Goal: Task Accomplishment & Management: Manage account settings

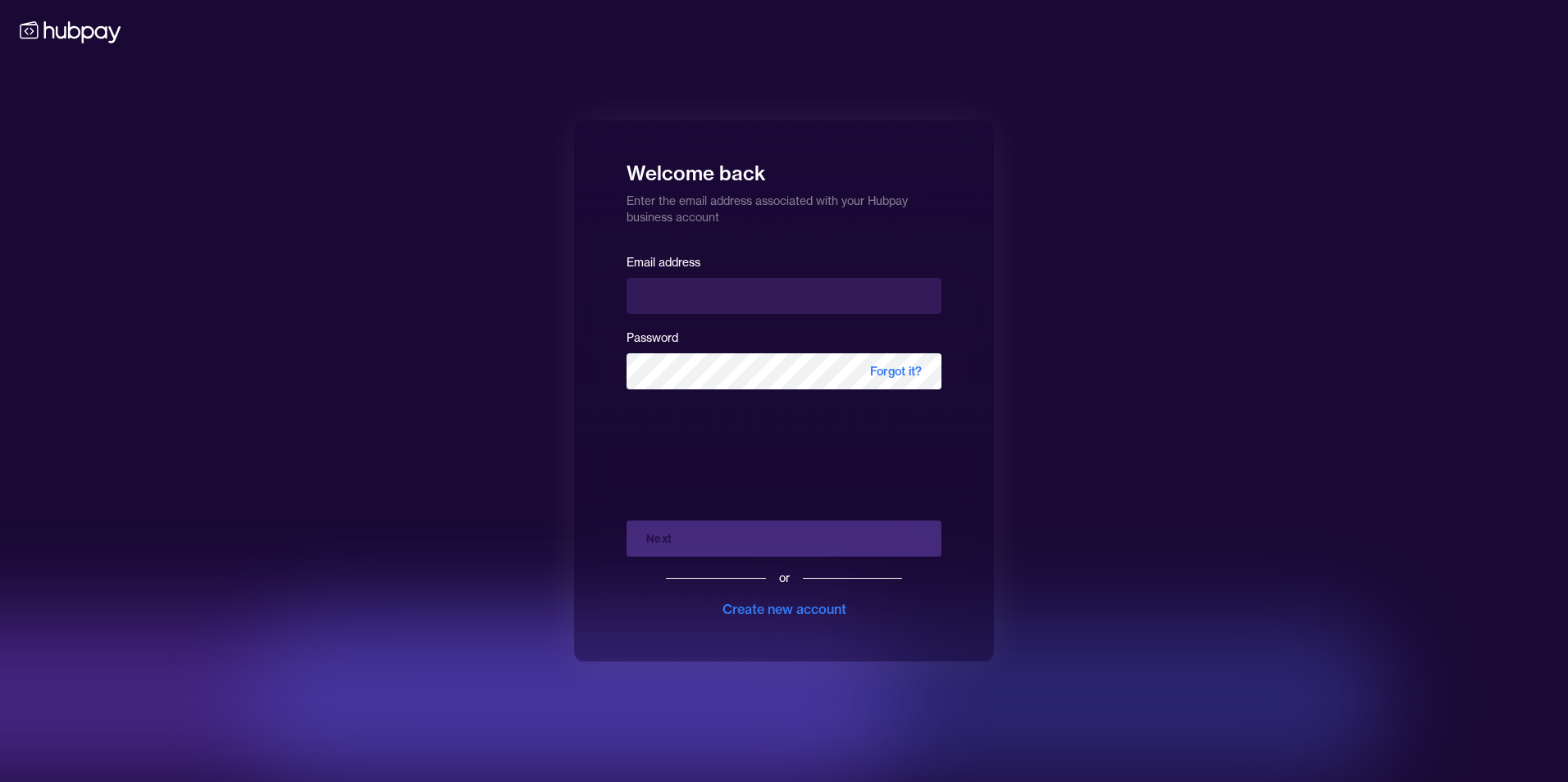
type input "**********"
click at [625, 434] on div "**********" at bounding box center [783, 391] width 419 height 541
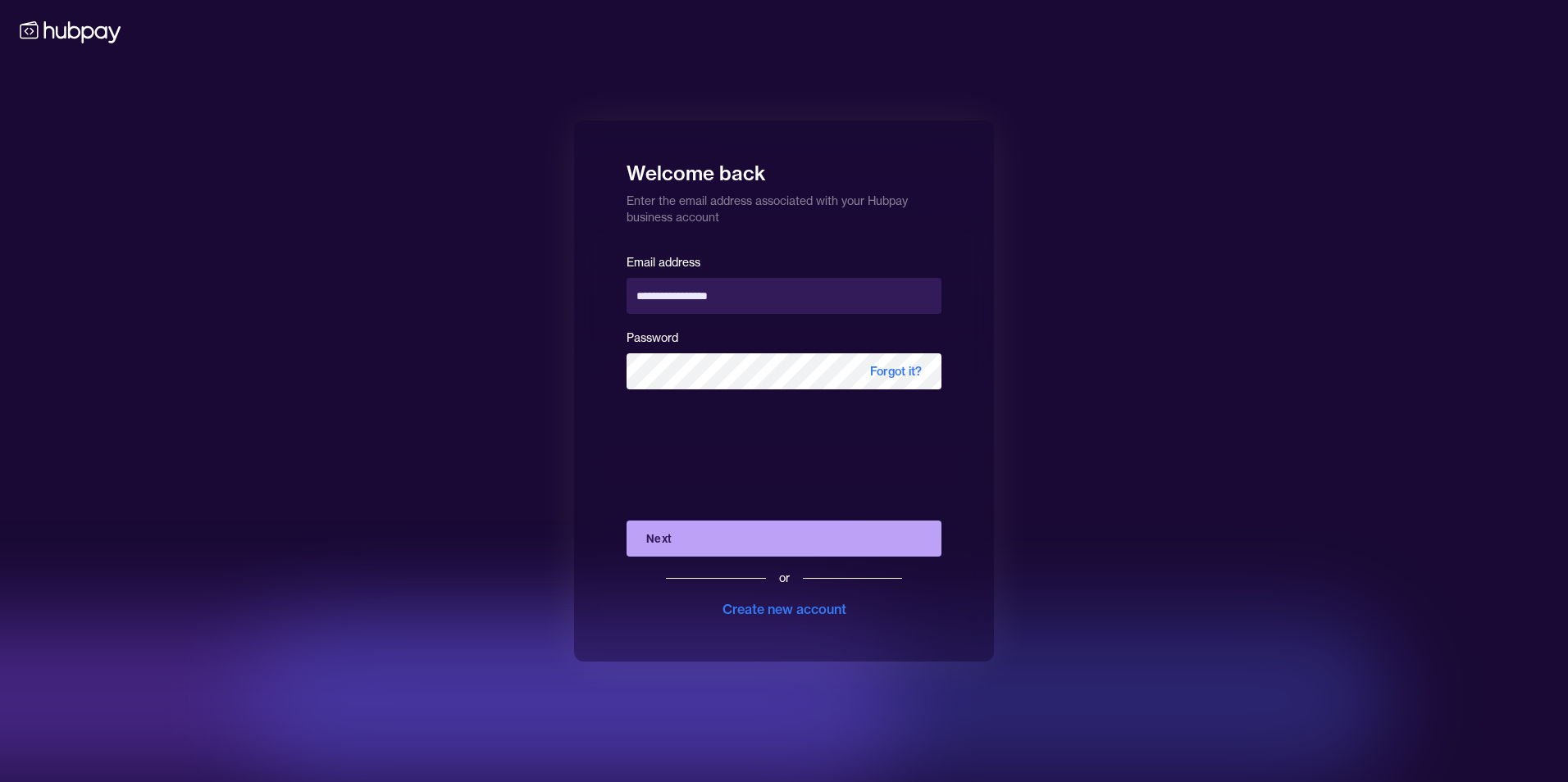
click at [684, 543] on button "Next" at bounding box center [784, 539] width 315 height 36
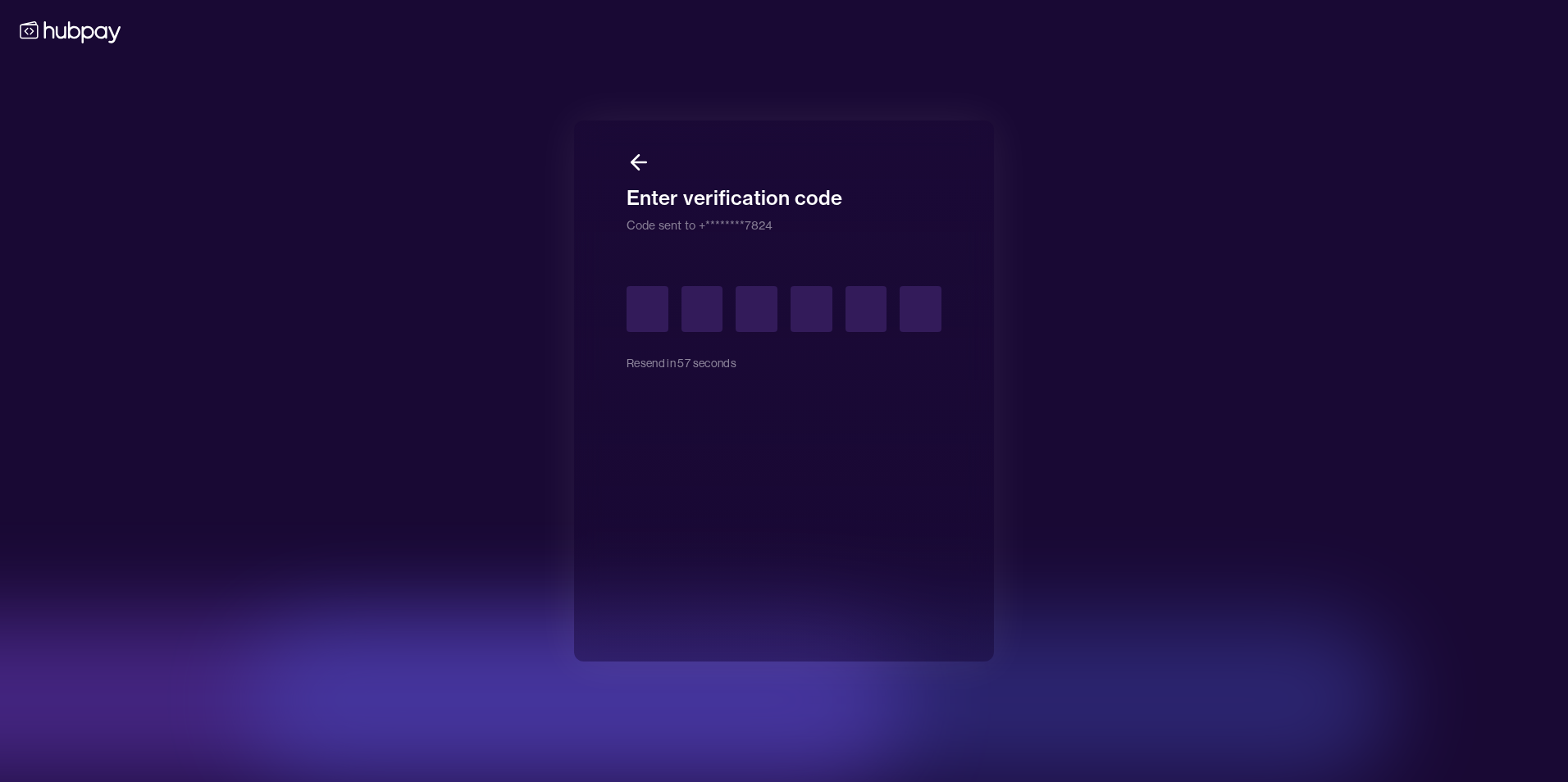
click at [646, 300] on input "text" at bounding box center [648, 309] width 42 height 46
type input "*"
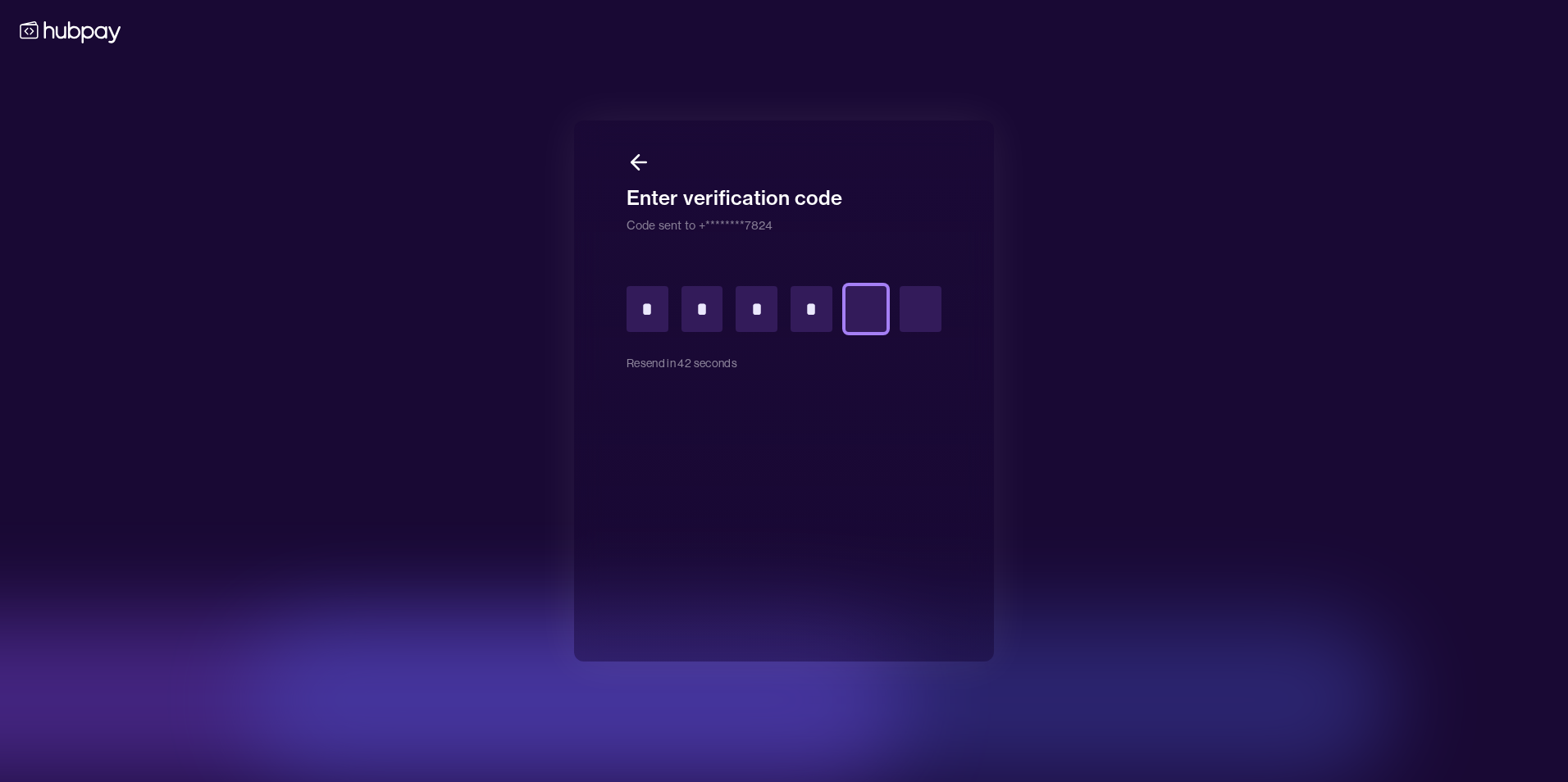
type input "*"
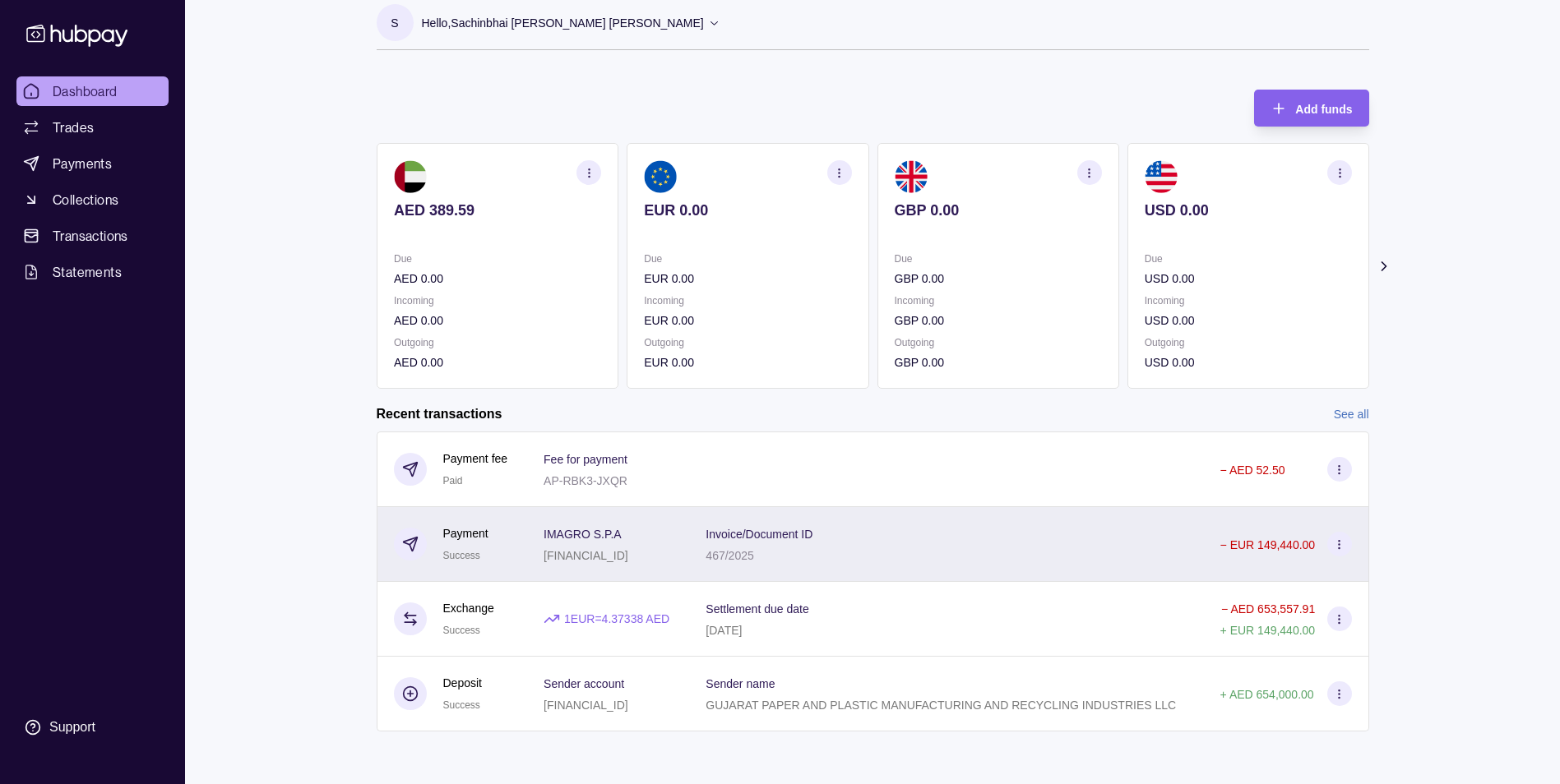
scroll to position [89, 0]
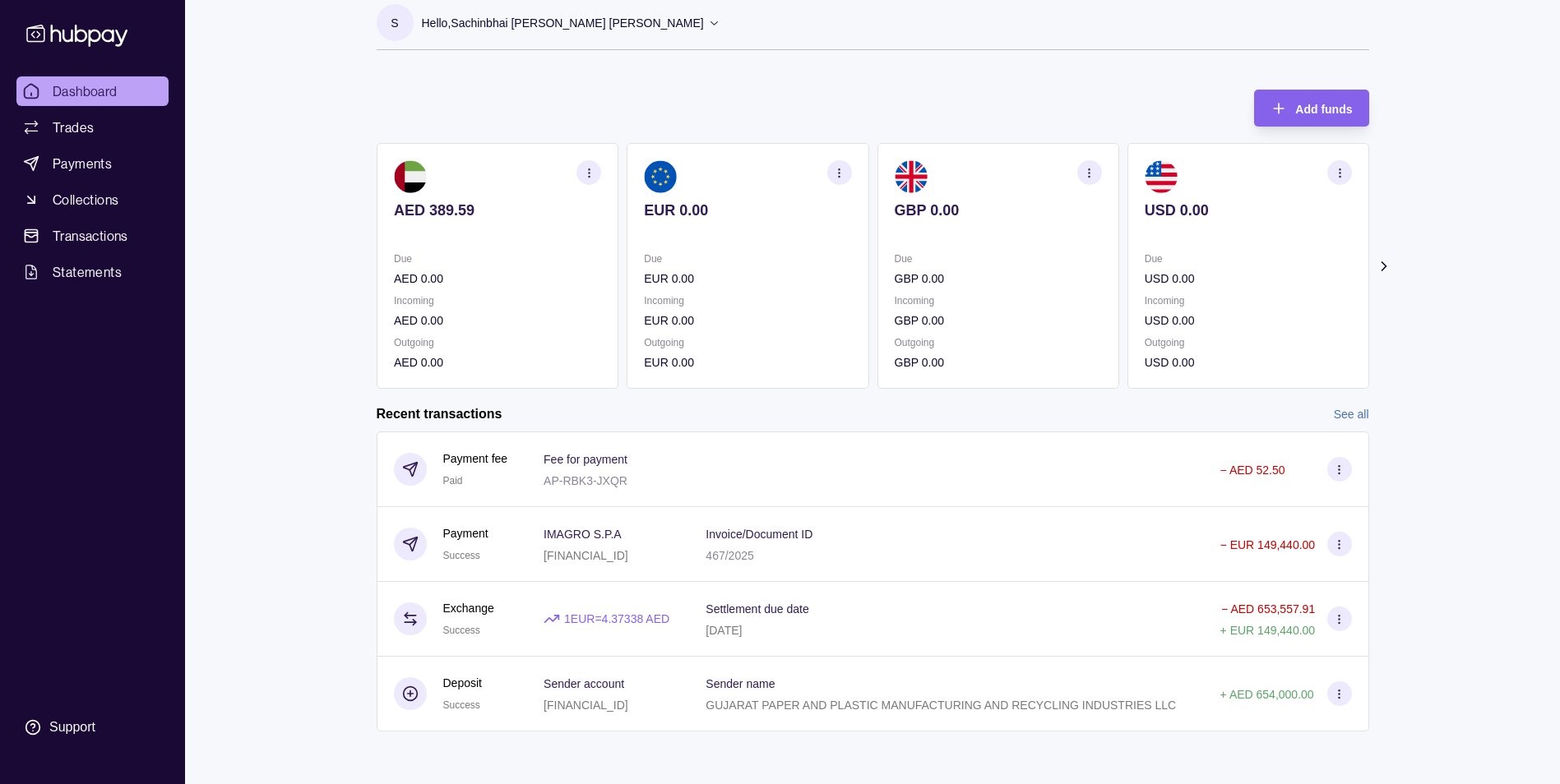
click at [1118, 523] on div "Invoice/Document ID 467/2025" at bounding box center [945, 543] width 481 height 41
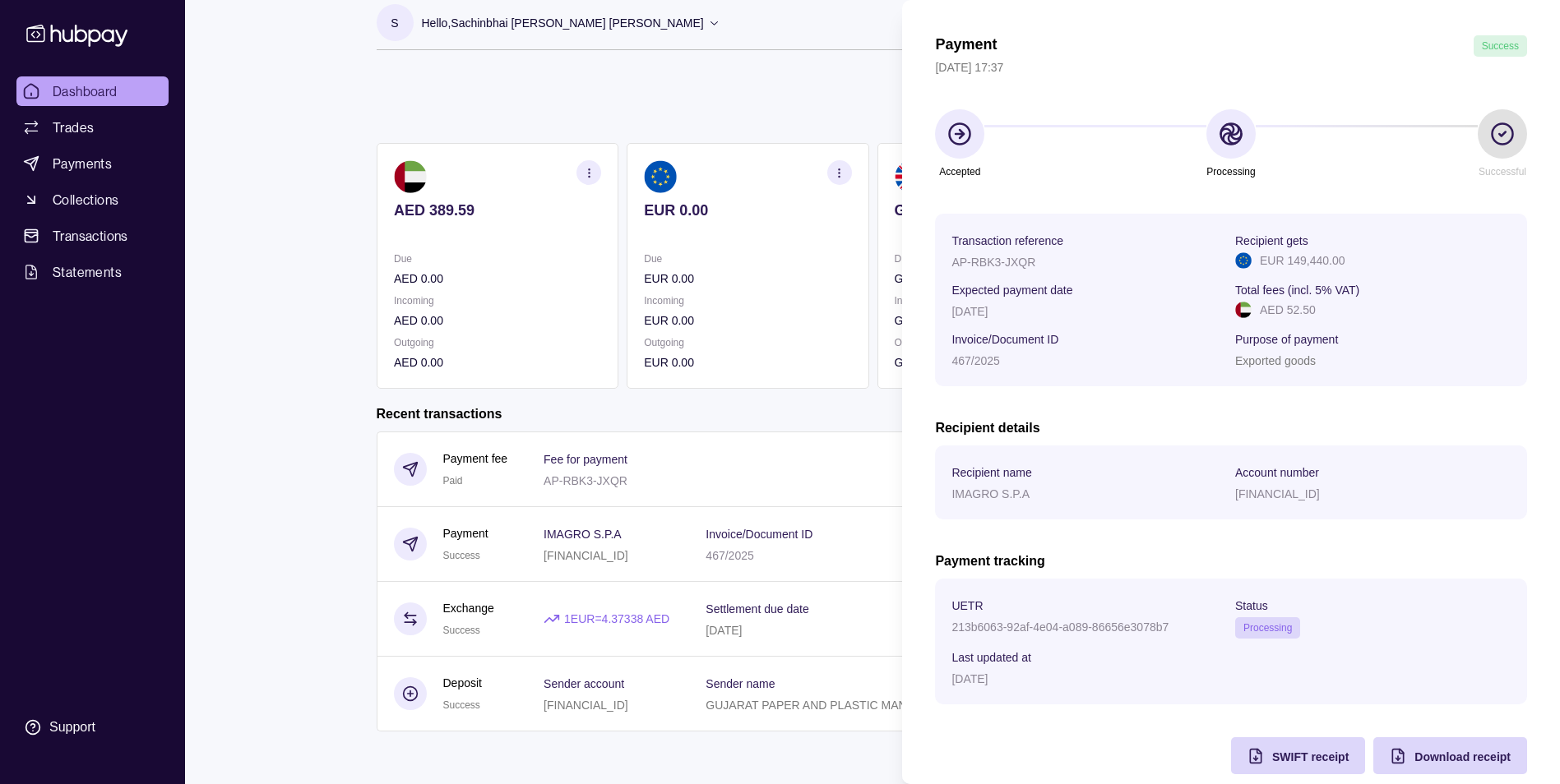
scroll to position [75, 0]
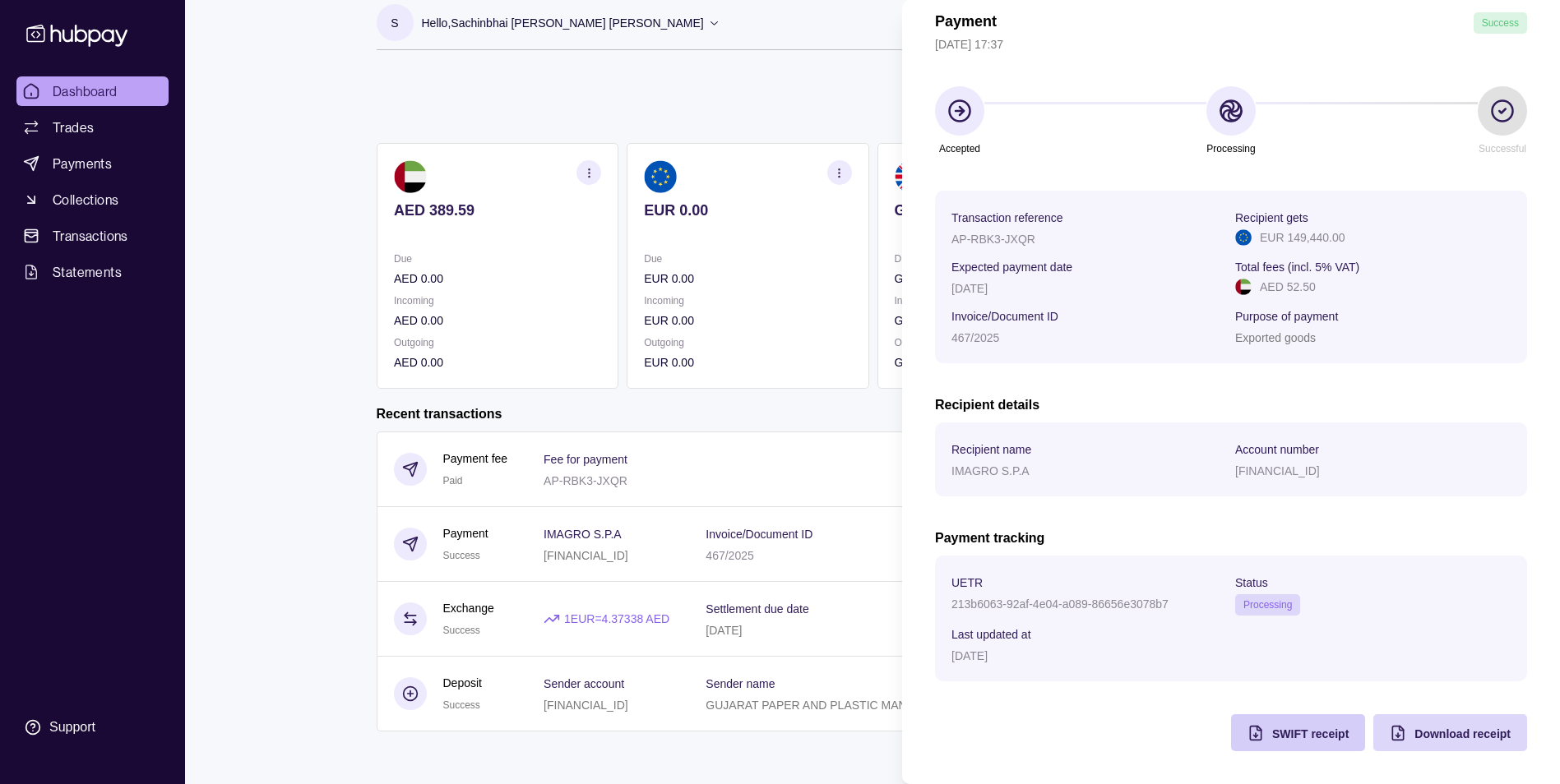
click at [1280, 729] on span "SWIFT receipt" at bounding box center [1310, 733] width 77 height 13
click at [1068, 709] on div "Payment Success [DATE] 17:37 Accepted Processing Successful Transaction referen…" at bounding box center [1231, 382] width 593 height 739
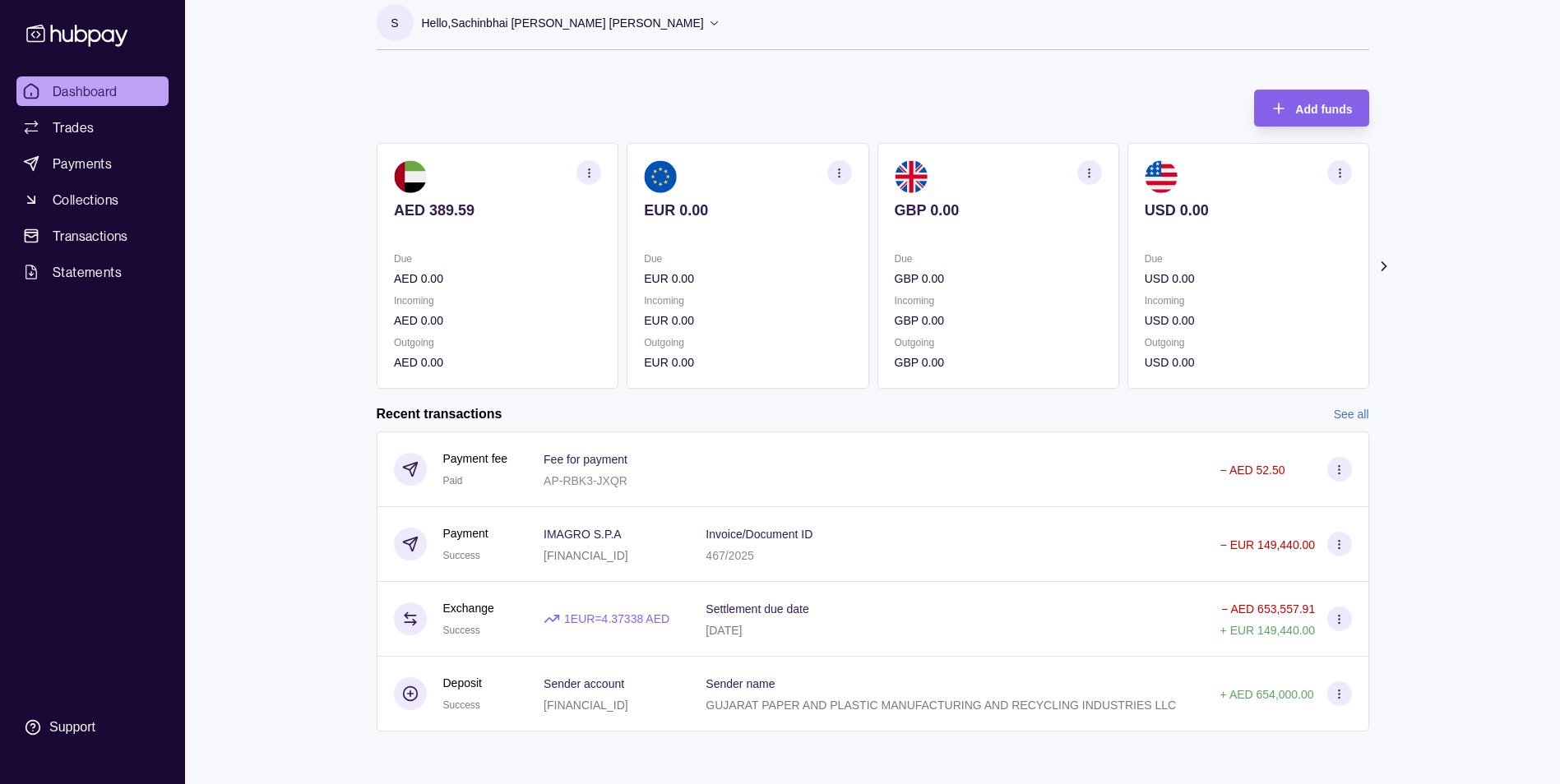
click at [801, 337] on html "Dashboard Trades Payments Collections Transactions Statements Support S Hello, …" at bounding box center [780, 384] width 1560 height 800
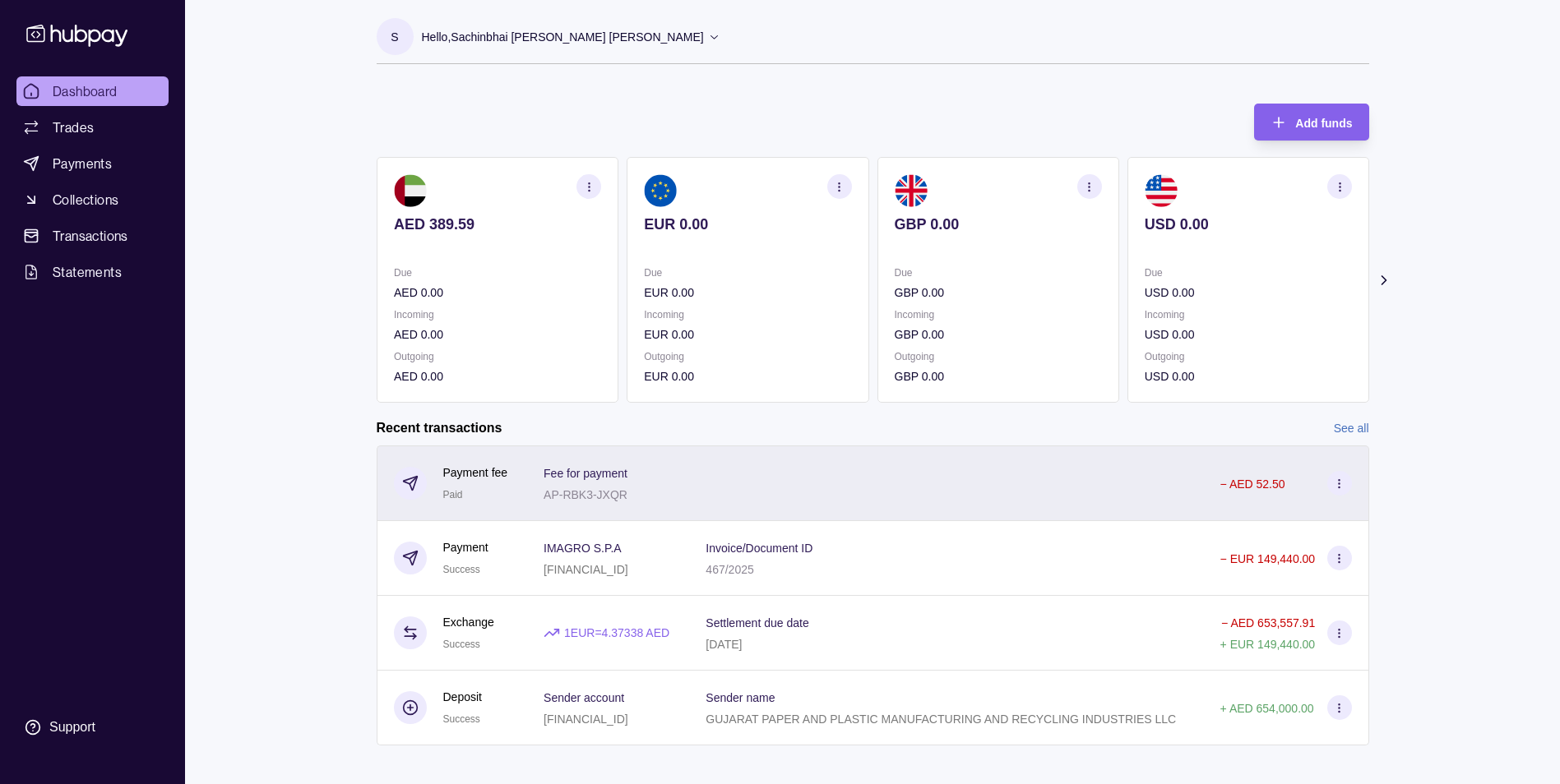
scroll to position [0, 0]
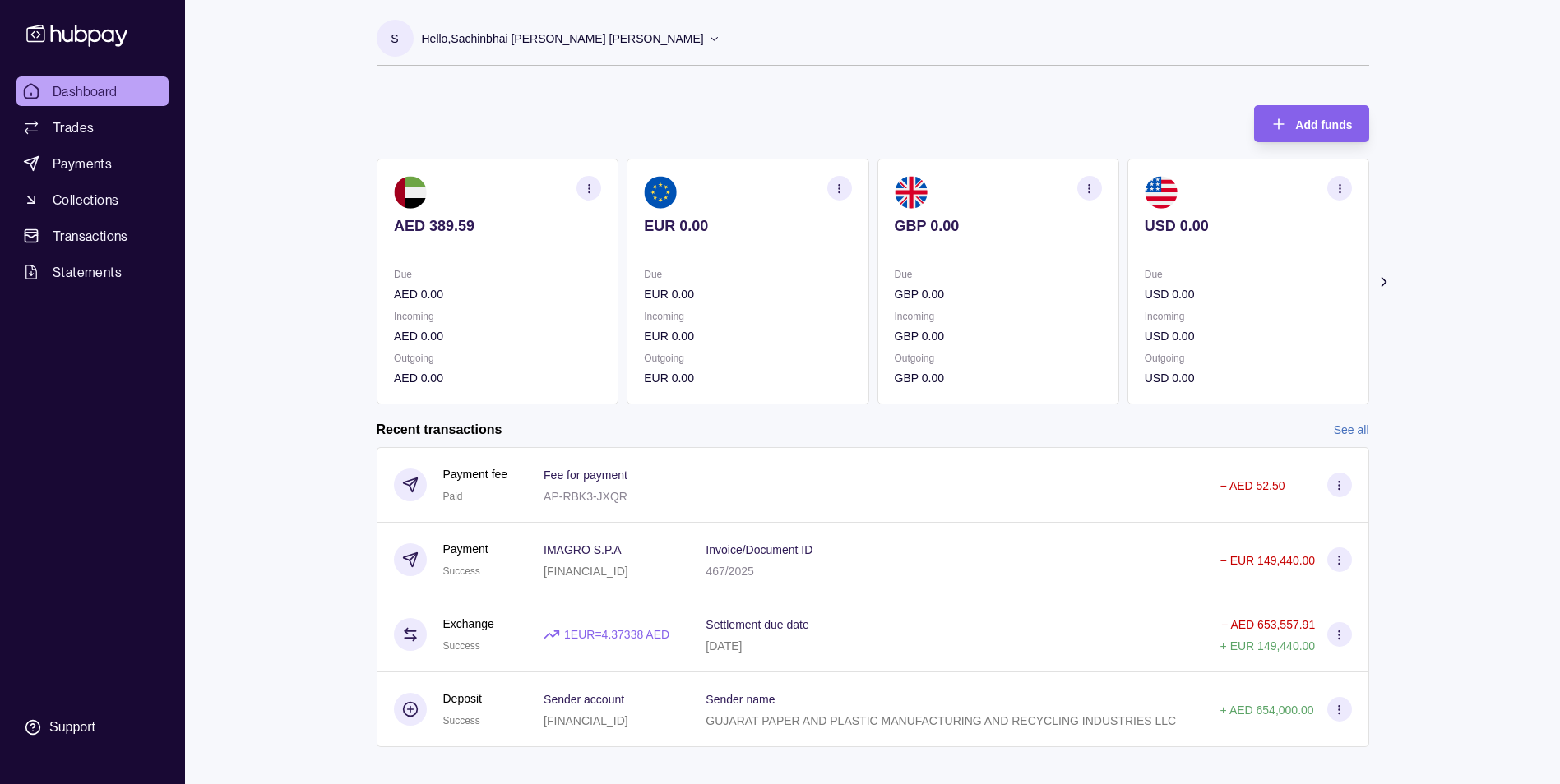
click at [589, 185] on circle "button" at bounding box center [588, 184] width 1 height 1
click at [472, 185] on link "View transactions" at bounding box center [468, 188] width 90 height 18
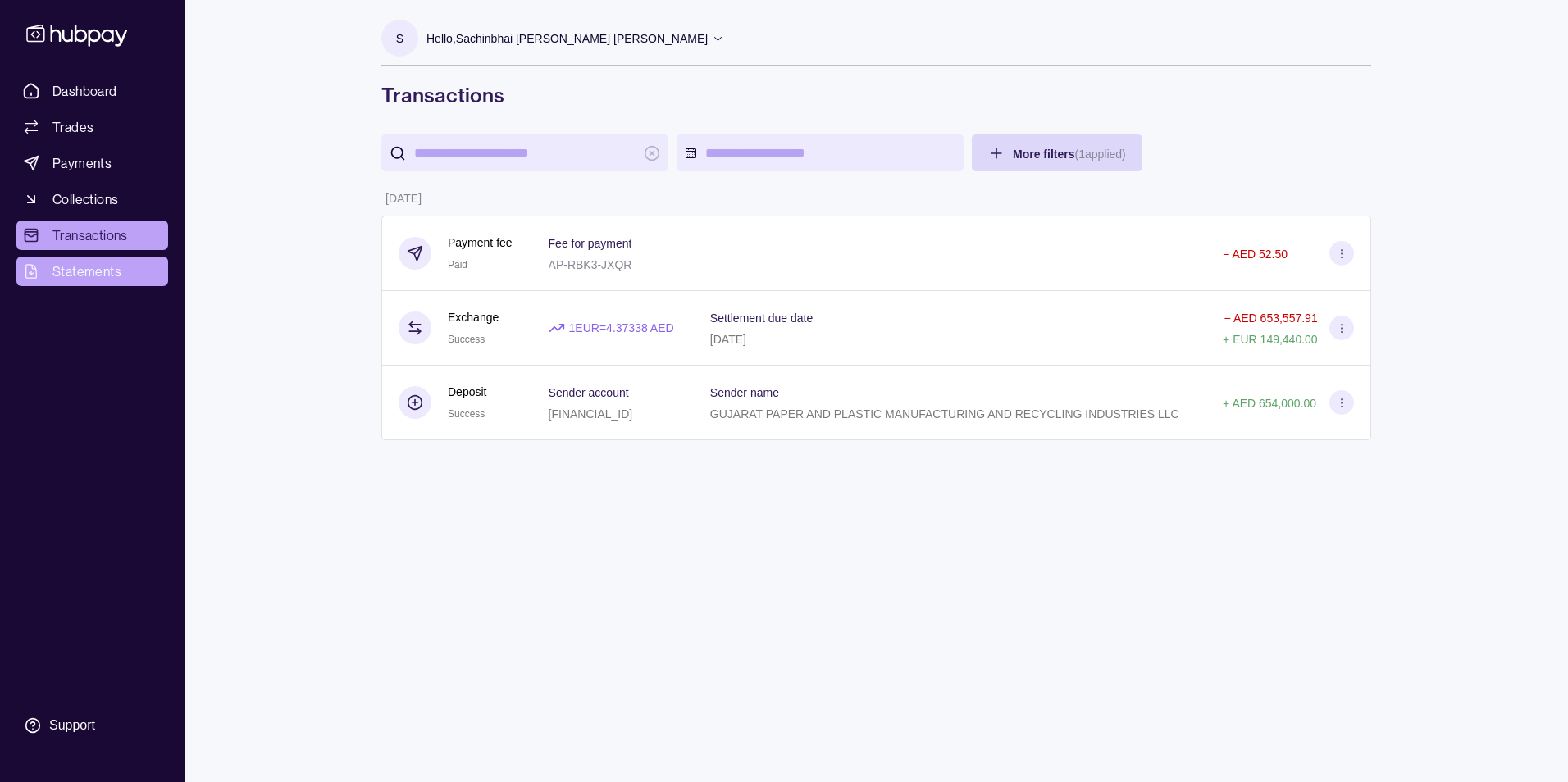
click at [100, 276] on span "Statements" at bounding box center [87, 272] width 69 height 20
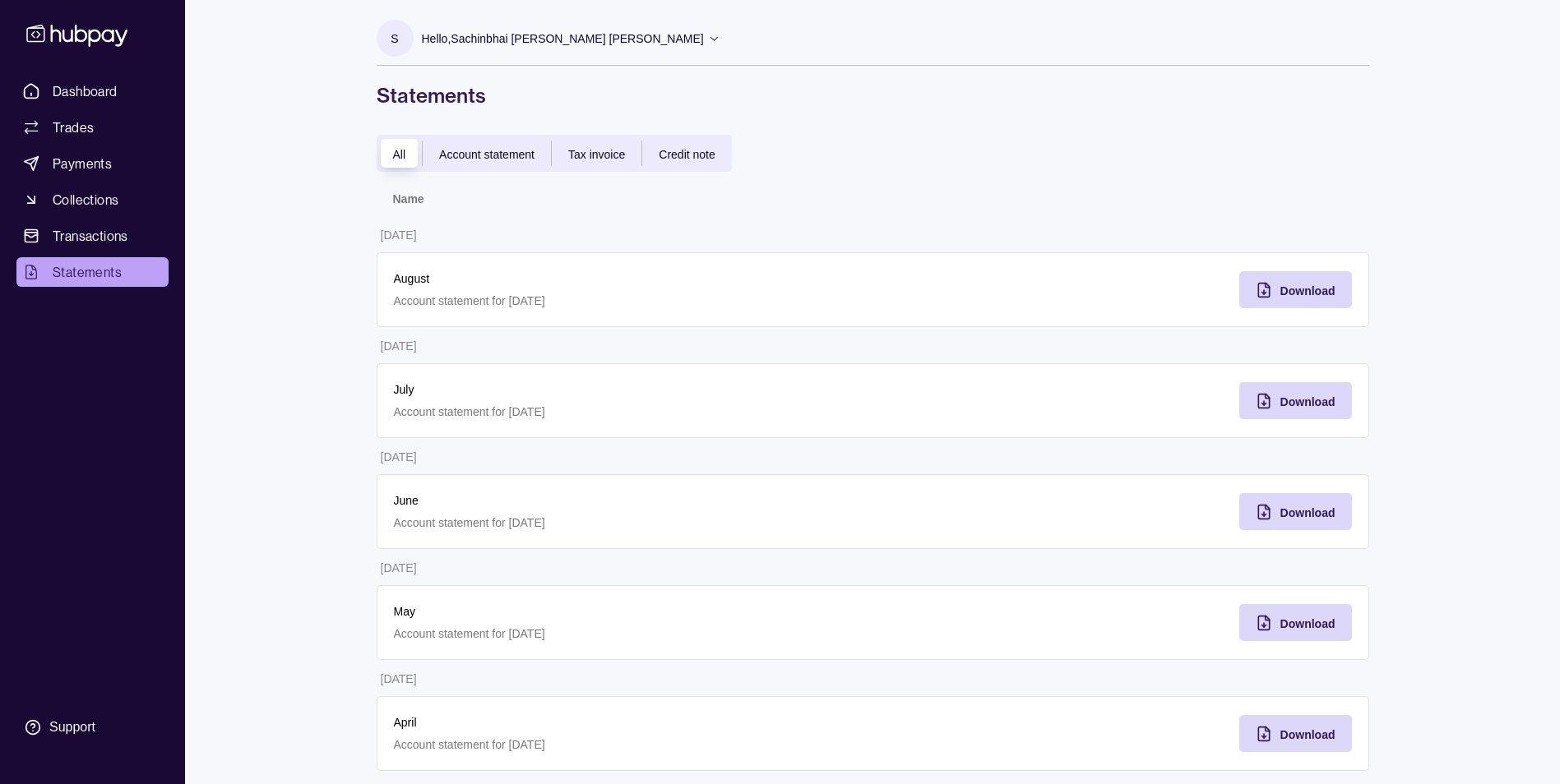
click at [485, 150] on span "Account statement" at bounding box center [486, 154] width 95 height 13
click at [410, 240] on p "[DATE]" at bounding box center [399, 235] width 36 height 13
click at [402, 153] on span "All" at bounding box center [399, 154] width 13 height 13
click at [1277, 295] on div "Download" at bounding box center [1283, 290] width 105 height 37
click at [97, 93] on span "Dashboard" at bounding box center [85, 91] width 65 height 20
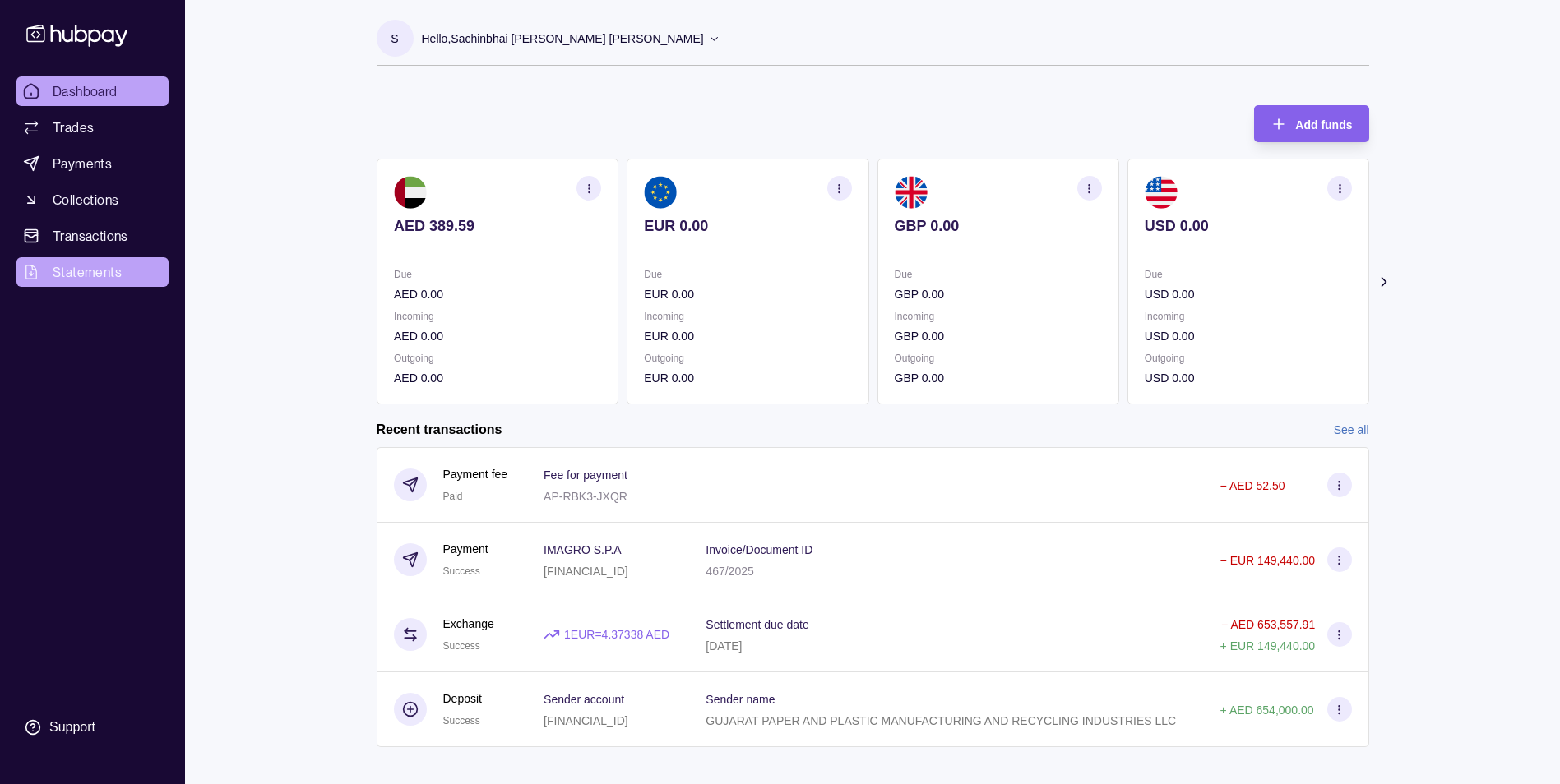
click at [92, 258] on link "Statements" at bounding box center [92, 273] width 152 height 30
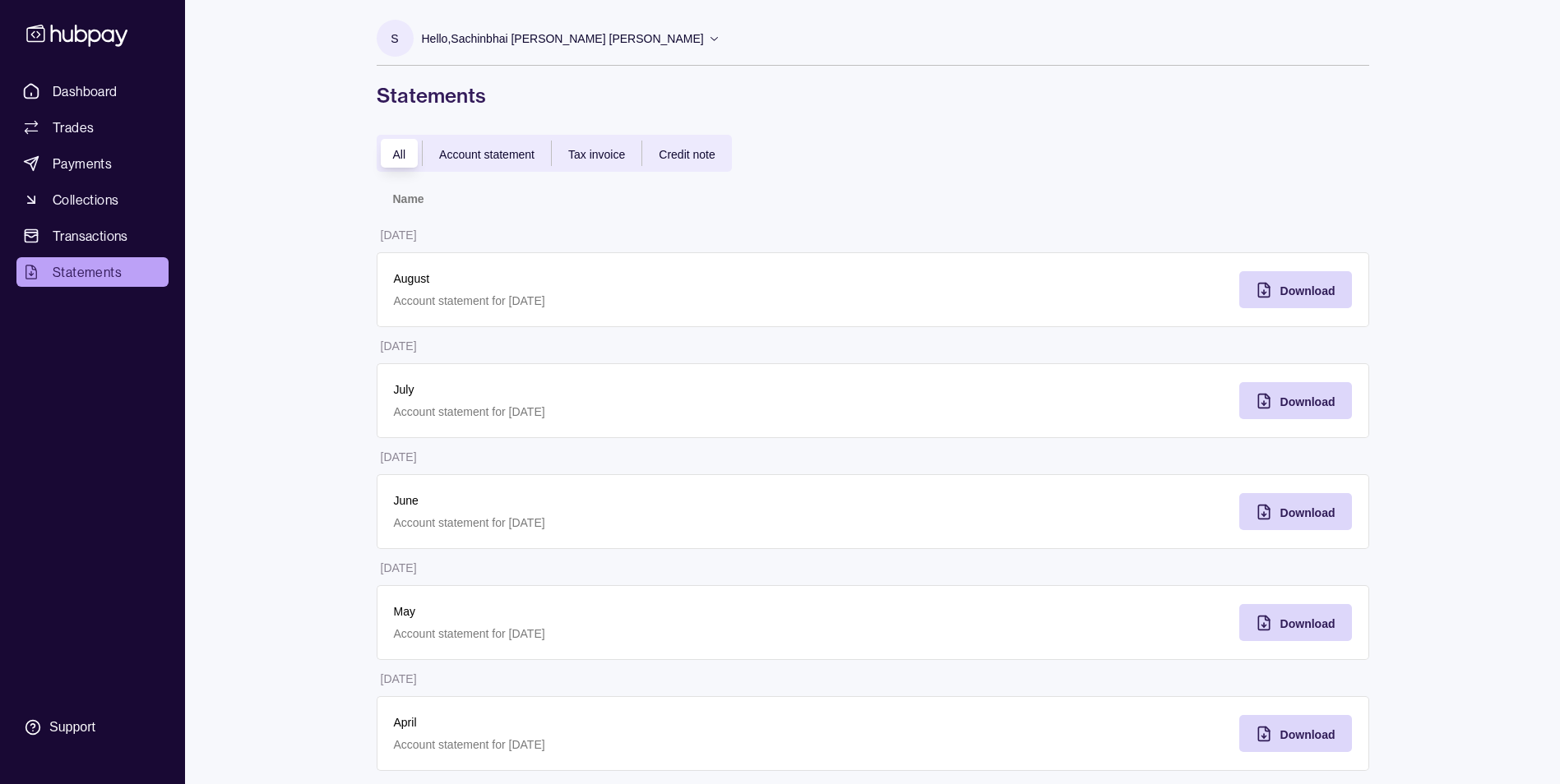
click at [516, 161] on div "Account statement" at bounding box center [487, 154] width 128 height 20
click at [509, 156] on span "Account statement" at bounding box center [486, 154] width 95 height 13
click at [513, 156] on span "Account statement" at bounding box center [486, 154] width 95 height 13
click at [86, 164] on span "Payments" at bounding box center [82, 164] width 59 height 20
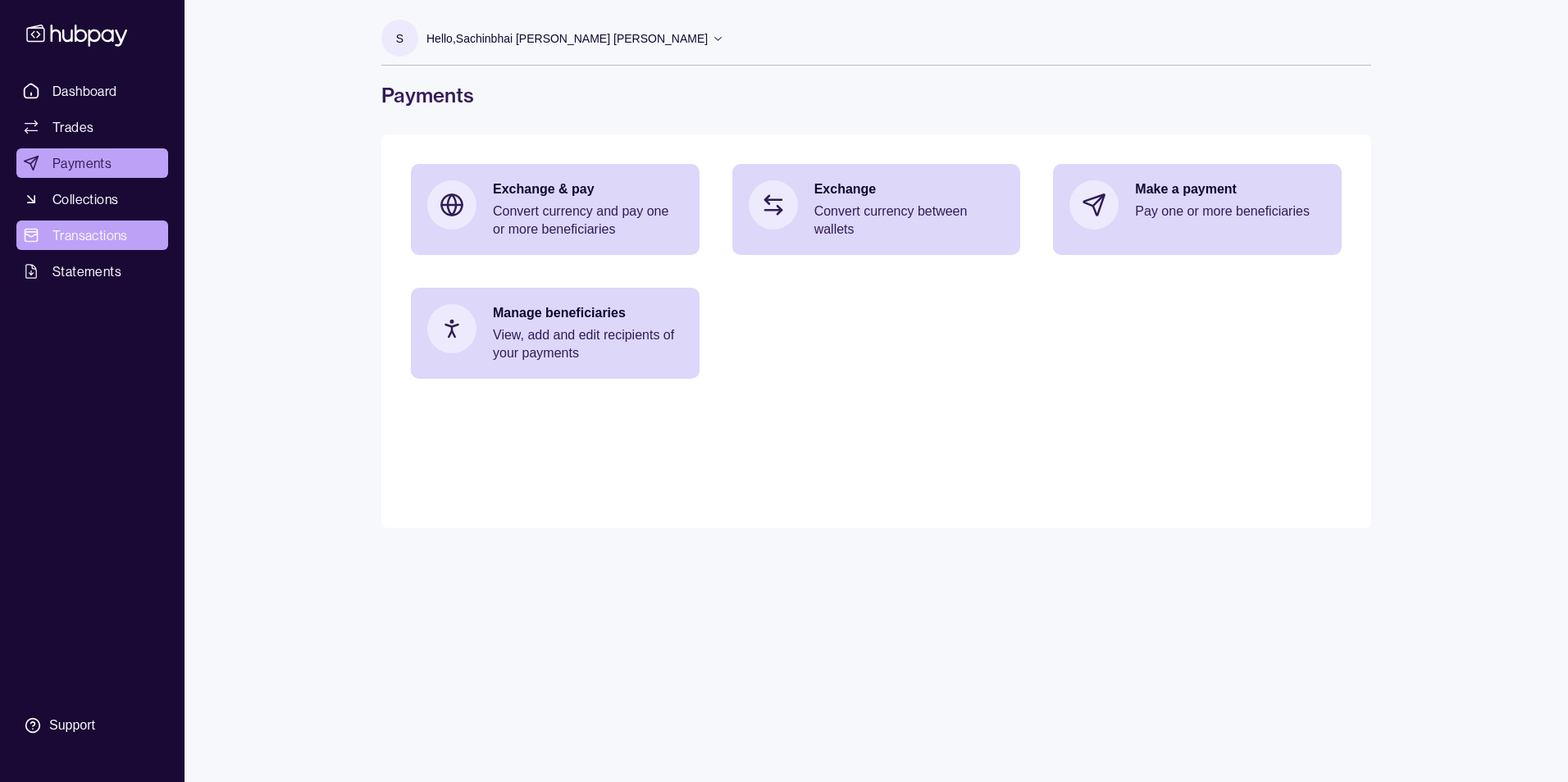
click at [90, 231] on span "Transactions" at bounding box center [91, 235] width 76 height 20
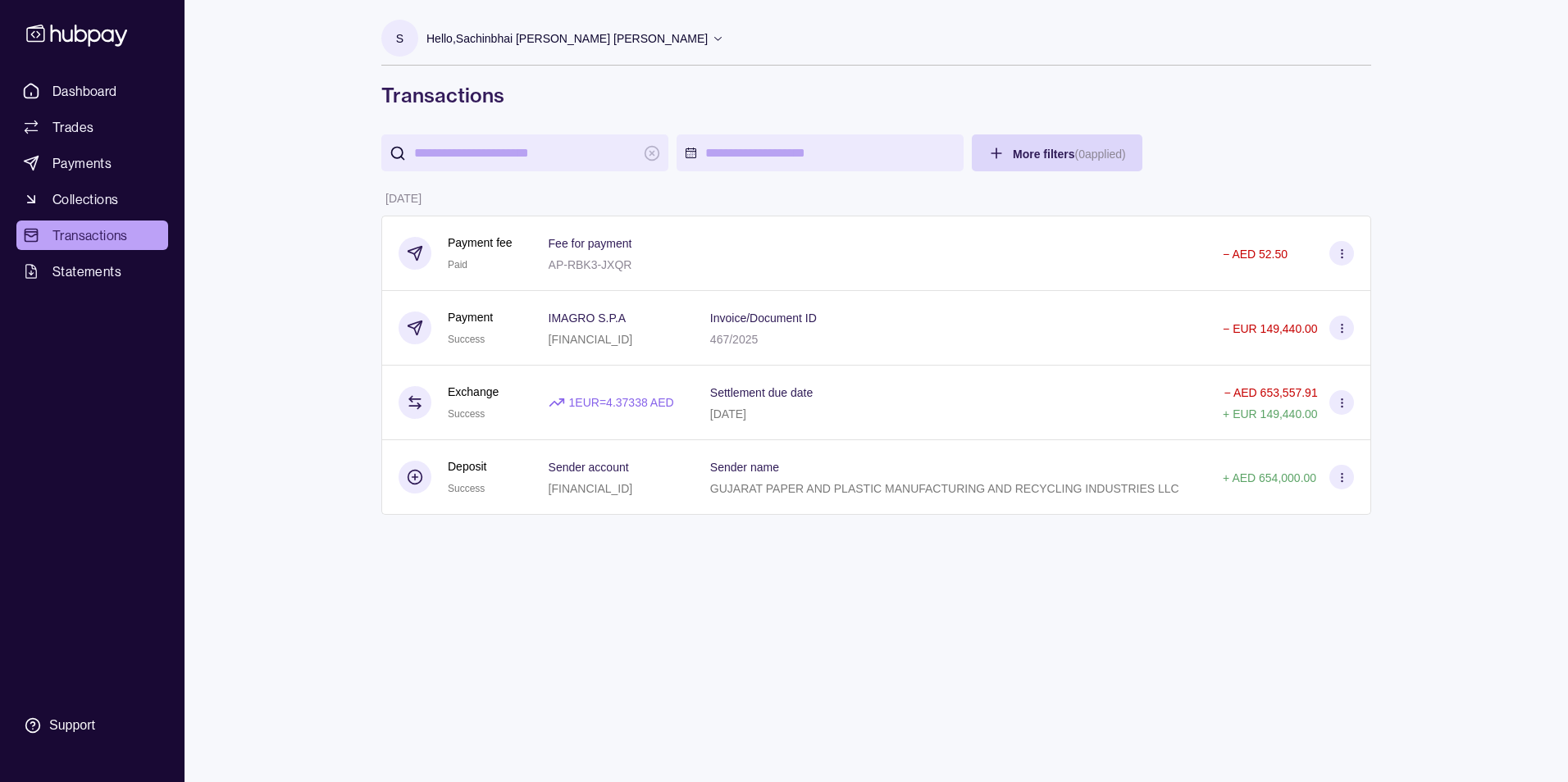
click at [703, 142] on html "Dashboard Trades Payments Collections Transactions Statements Support S Hello, …" at bounding box center [784, 391] width 1568 height 782
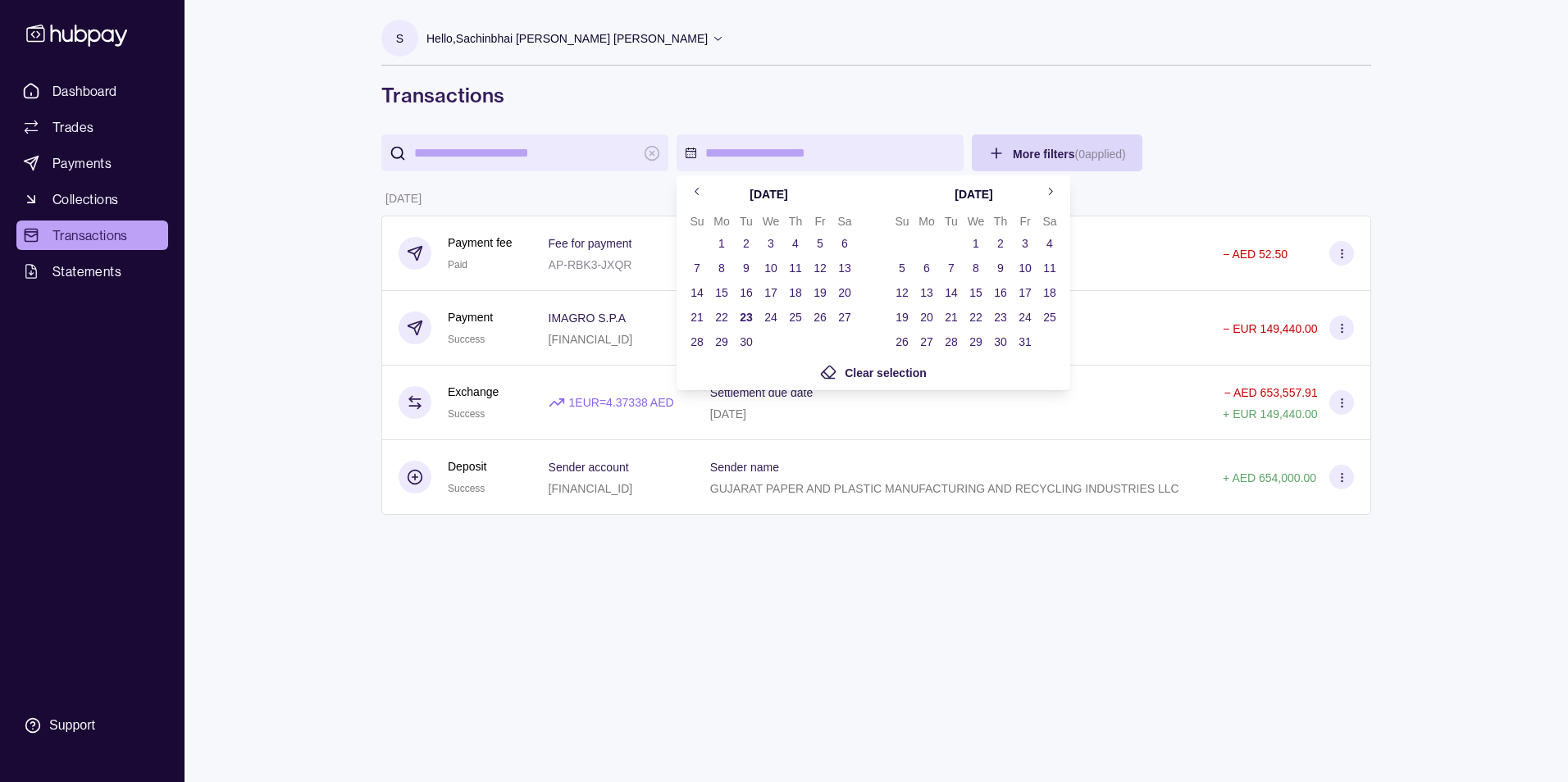
click at [720, 247] on button "1" at bounding box center [721, 243] width 23 height 23
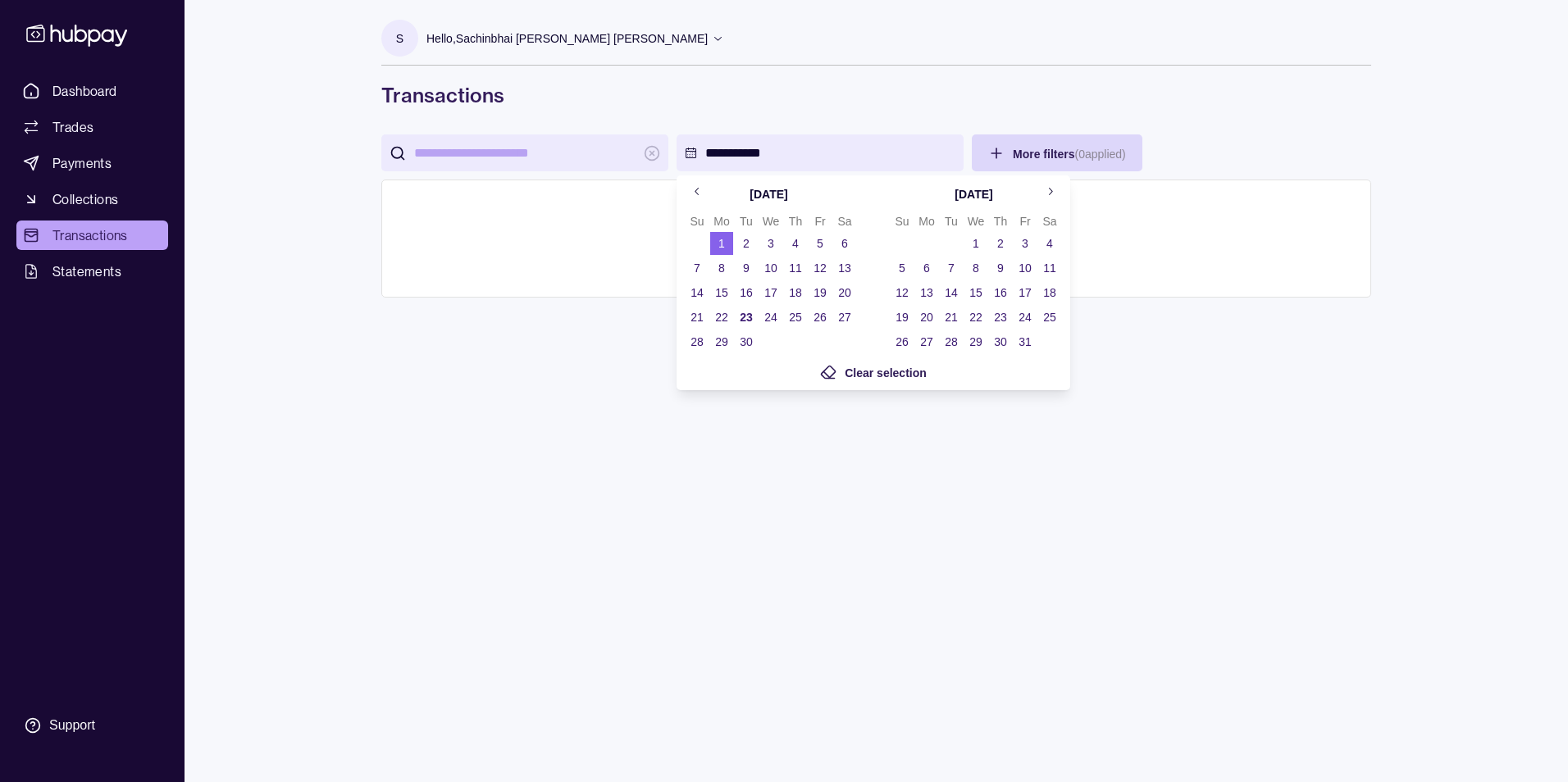
click at [744, 314] on button "23" at bounding box center [745, 317] width 23 height 23
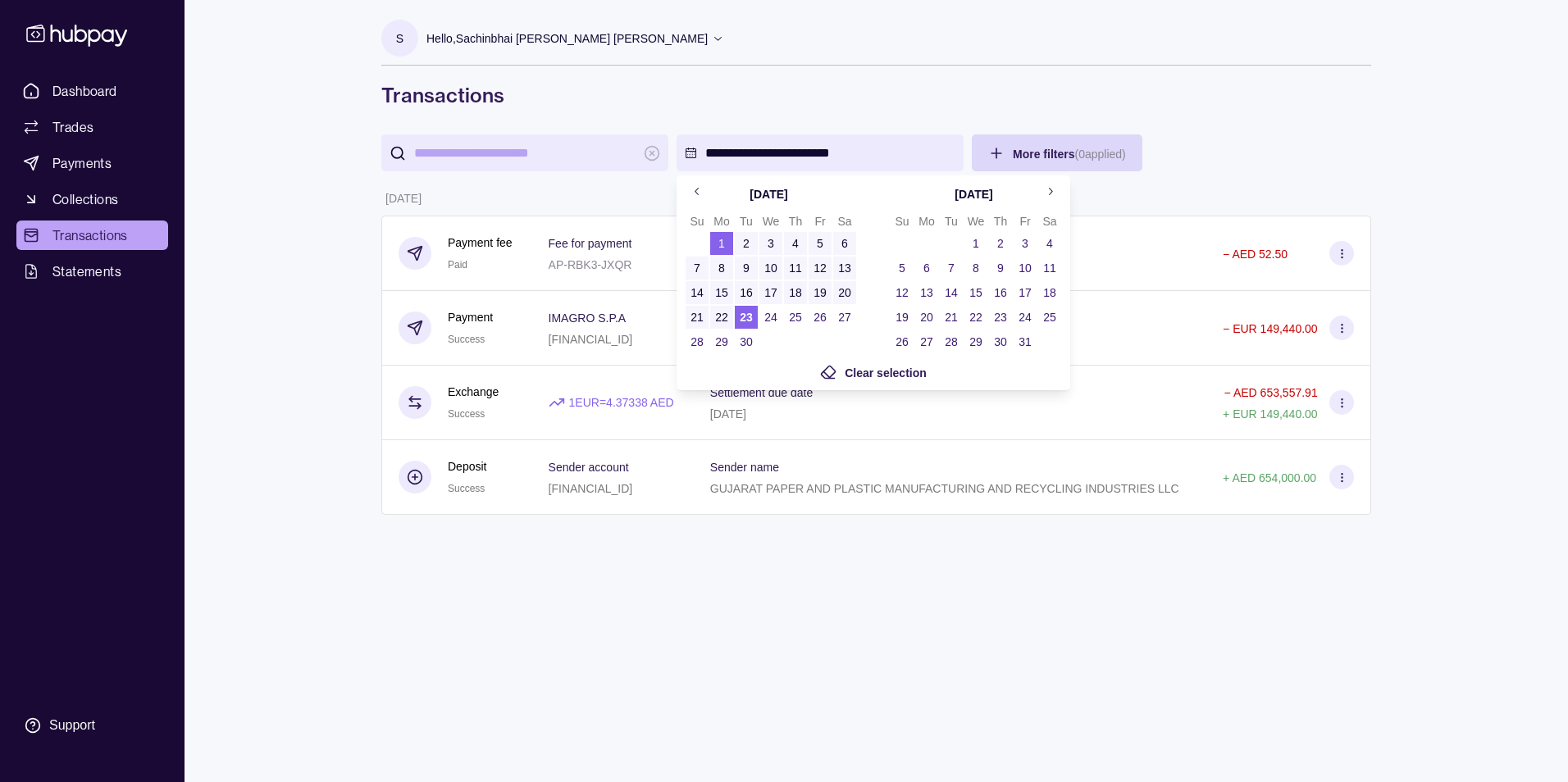
click at [1220, 159] on html "**********" at bounding box center [784, 391] width 1568 height 782
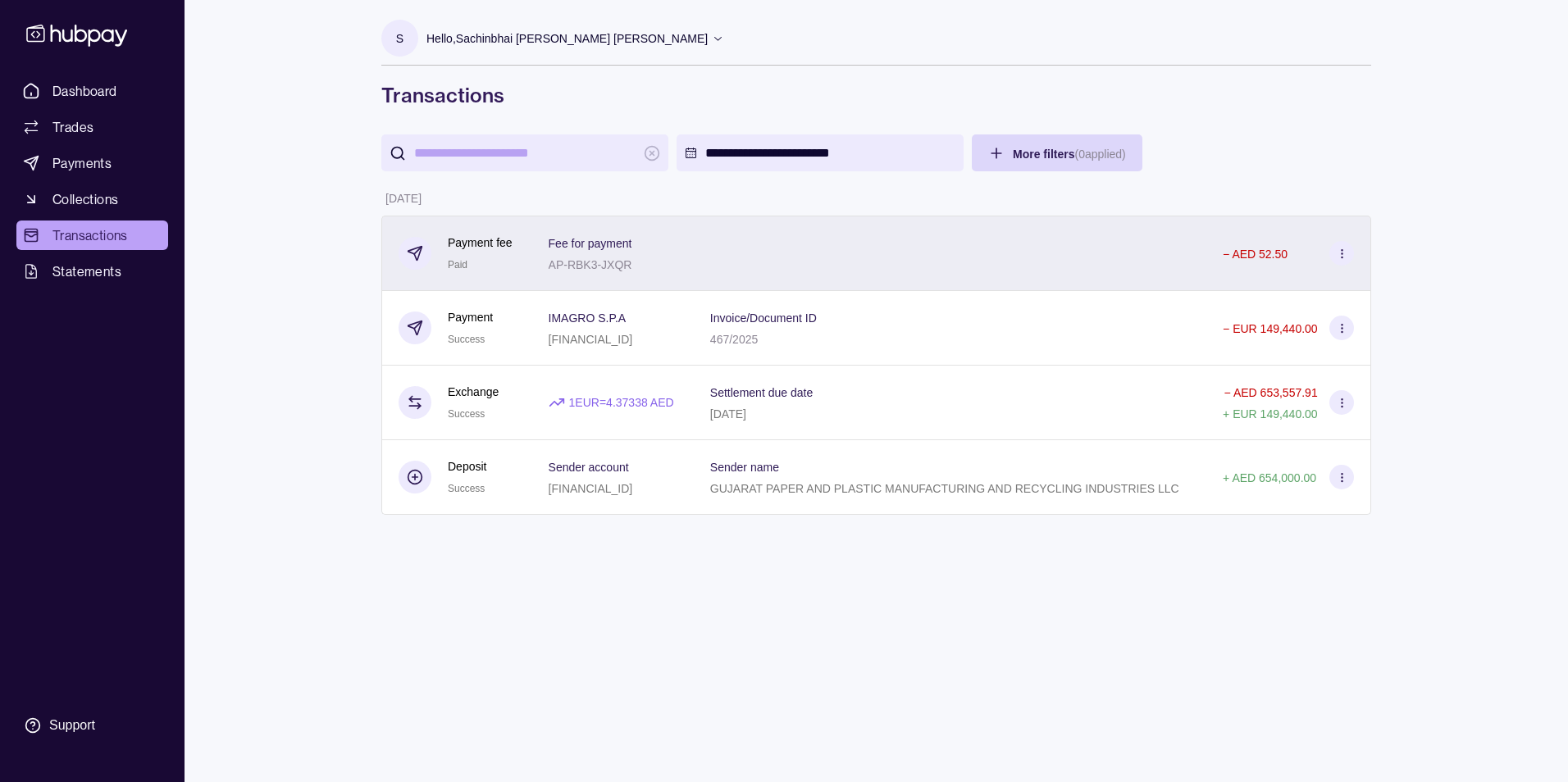
click at [1345, 257] on icon at bounding box center [1342, 254] width 12 height 12
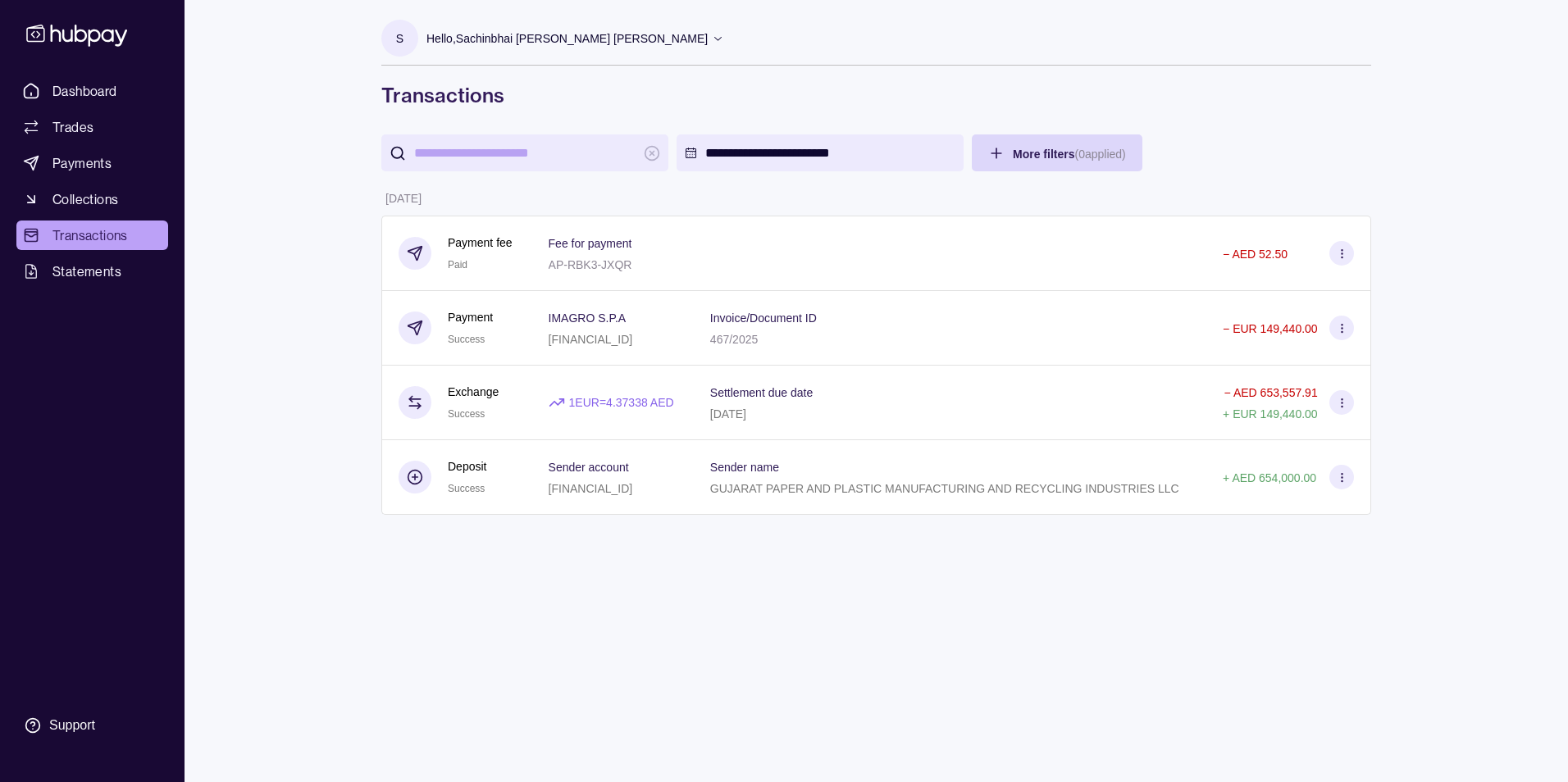
drag, startPoint x: 725, startPoint y: 659, endPoint x: 734, endPoint y: 652, distance: 11.4
click at [724, 659] on html "**********" at bounding box center [784, 391] width 1568 height 782
click at [92, 92] on span "Dashboard" at bounding box center [85, 91] width 65 height 20
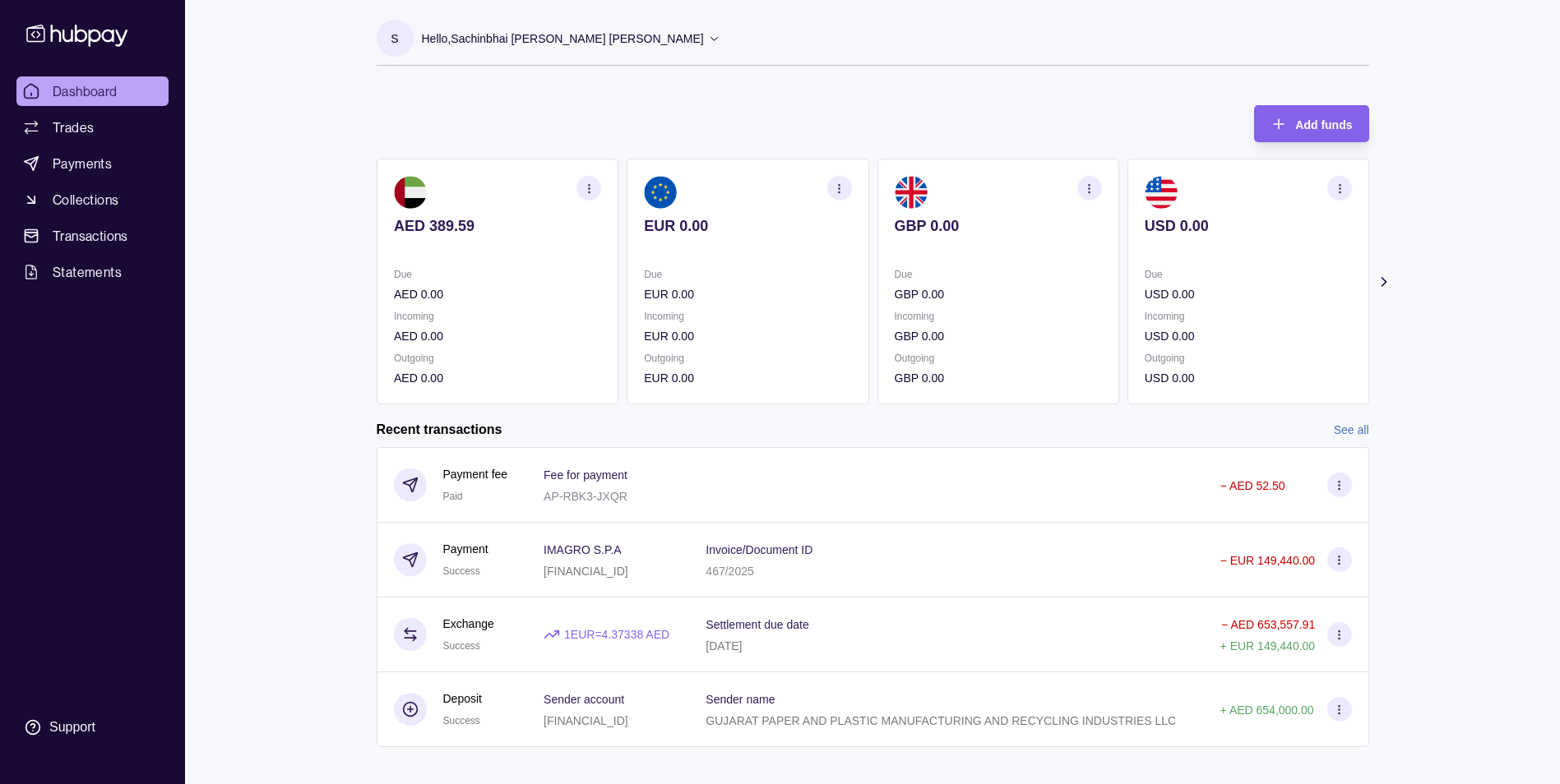
click at [715, 313] on p "Incoming" at bounding box center [747, 317] width 207 height 18
click at [840, 180] on section "button" at bounding box center [838, 188] width 25 height 25
click at [715, 229] on link "View account details" at bounding box center [725, 230] width 105 height 18
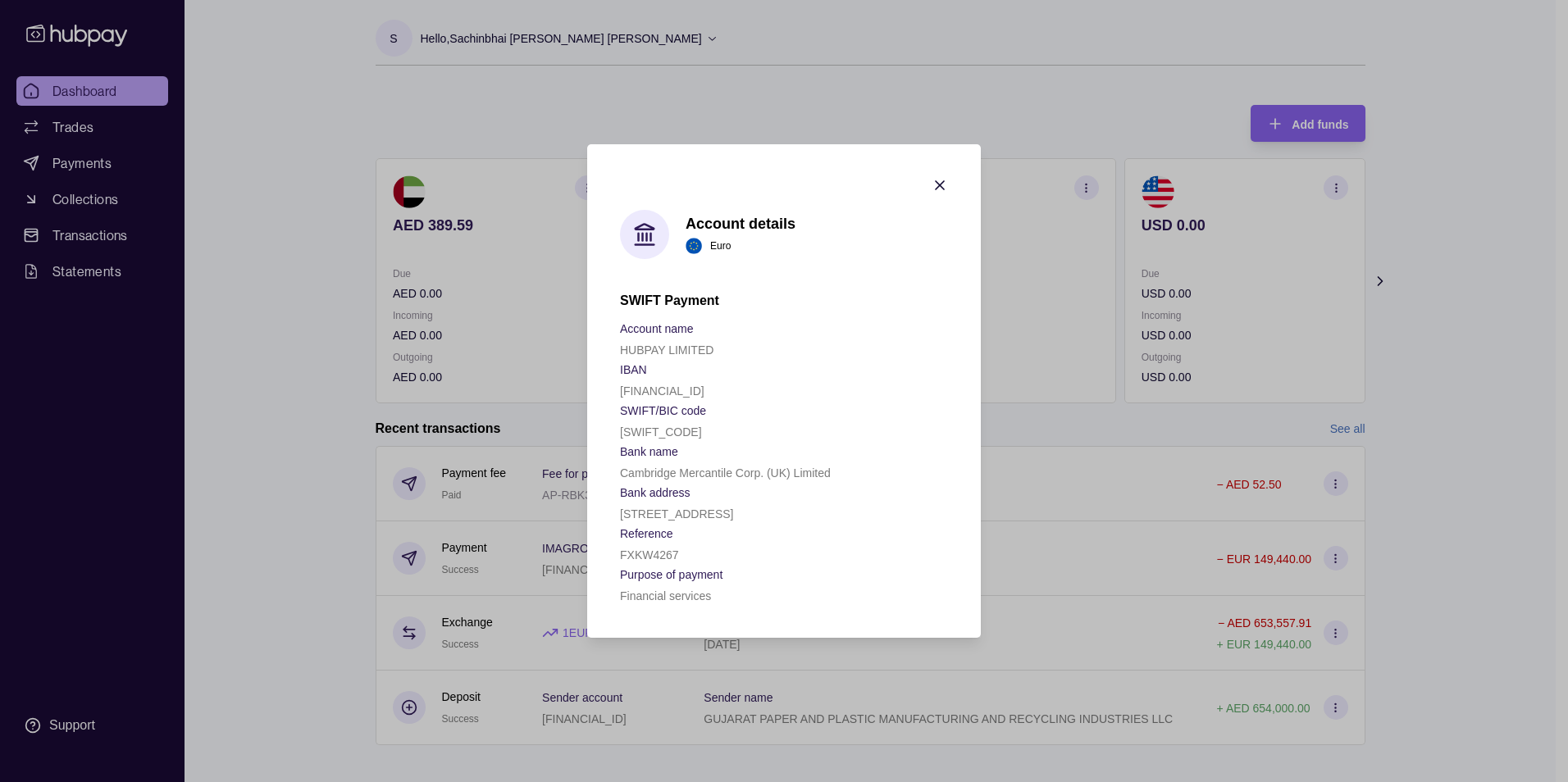
click at [938, 177] on icon "button" at bounding box center [939, 185] width 16 height 16
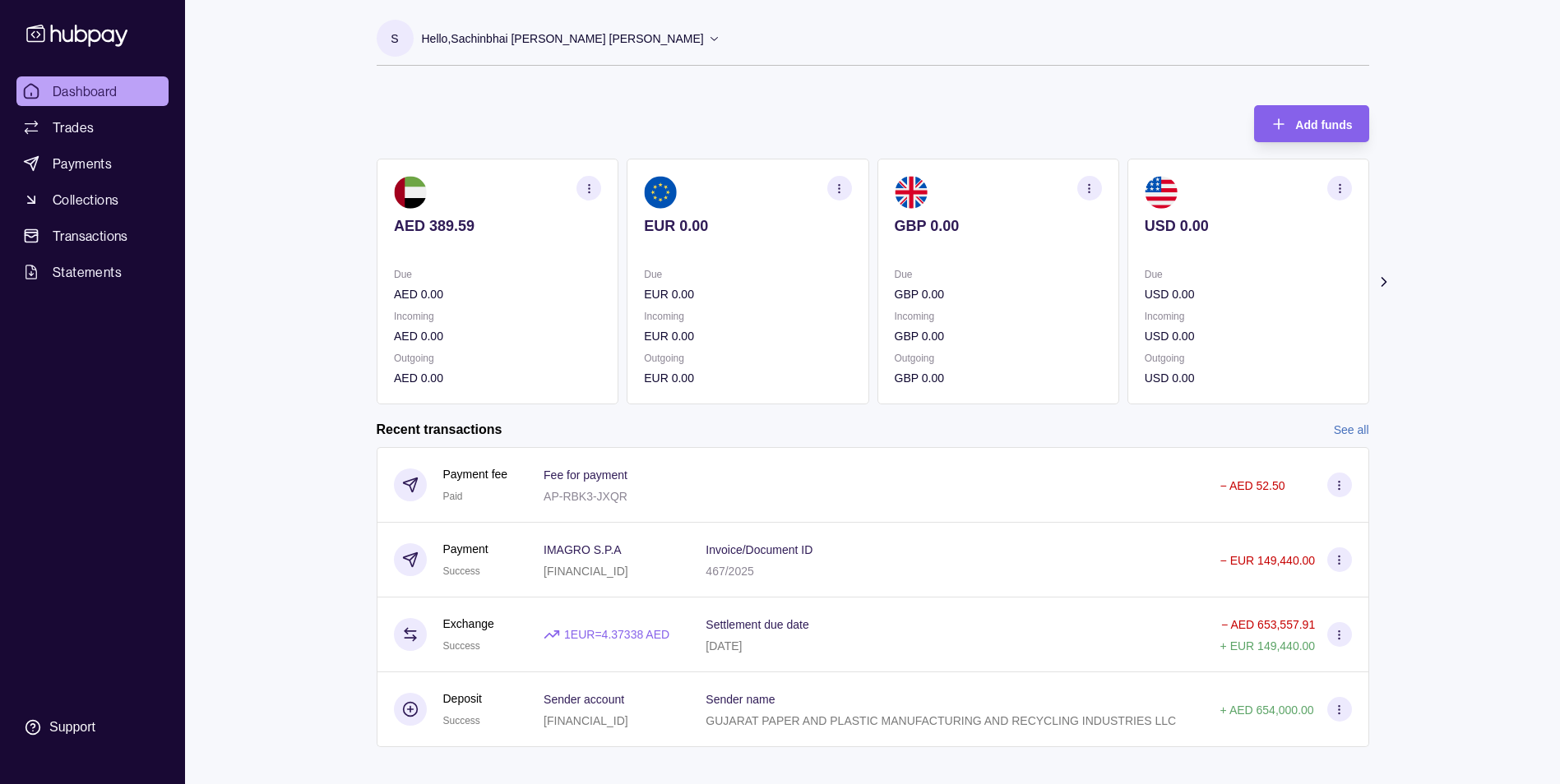
click at [839, 177] on section "button" at bounding box center [838, 188] width 25 height 25
click at [722, 187] on link "View transactions" at bounding box center [718, 188] width 90 height 18
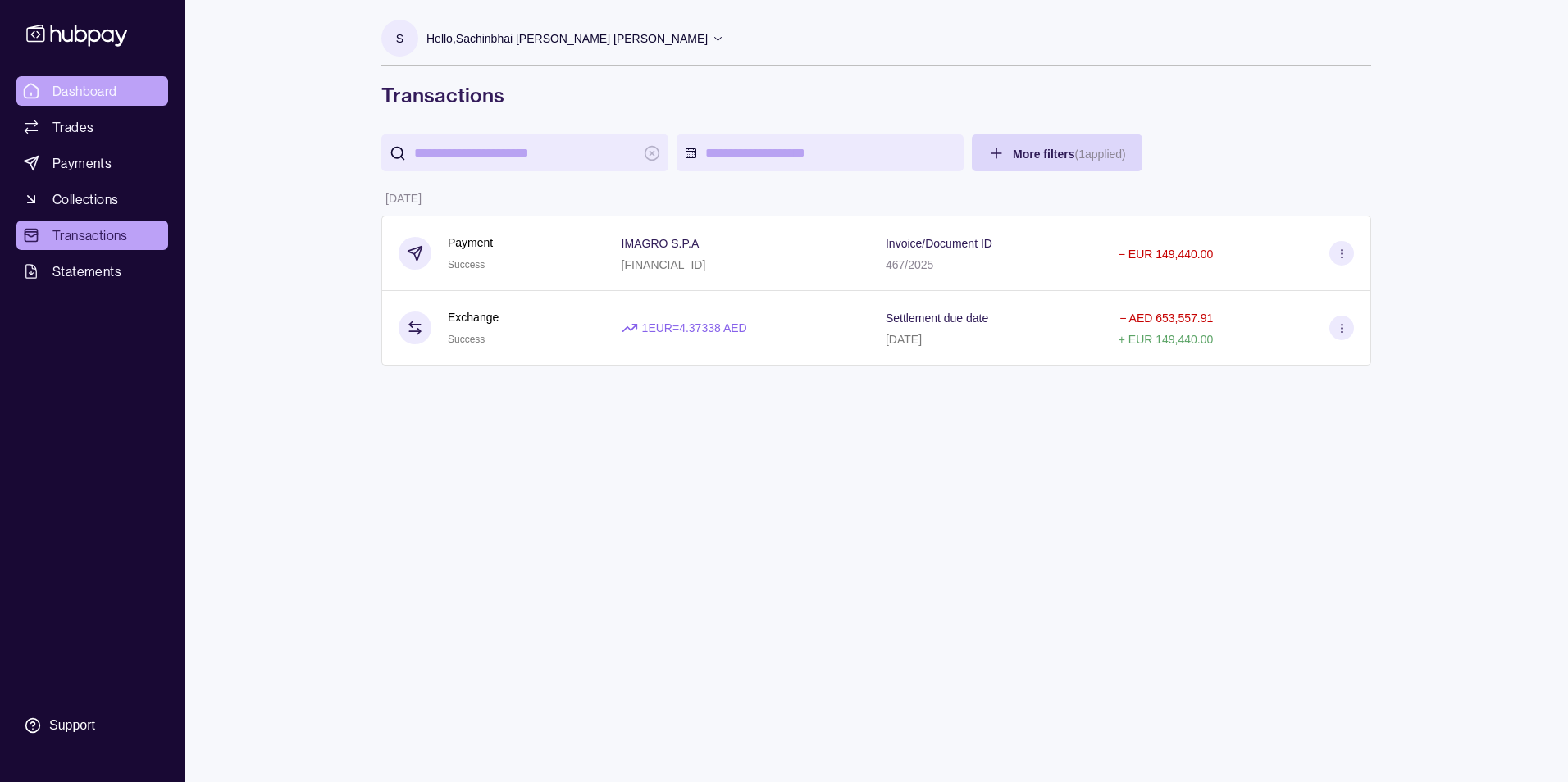
click at [81, 93] on span "Dashboard" at bounding box center [85, 91] width 65 height 20
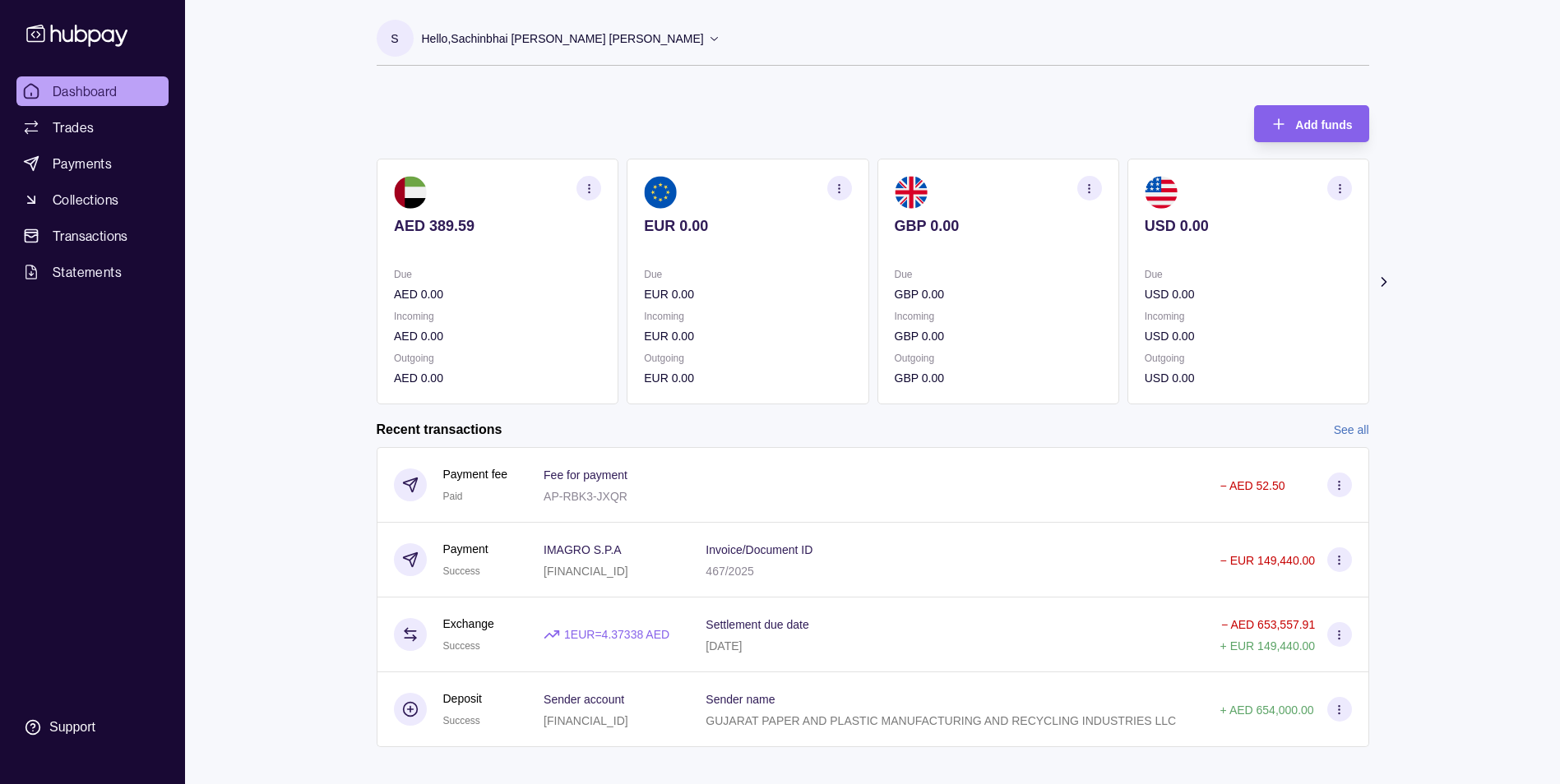
click at [593, 191] on icon "button" at bounding box center [589, 189] width 12 height 12
click at [486, 186] on link "View transactions" at bounding box center [468, 188] width 90 height 18
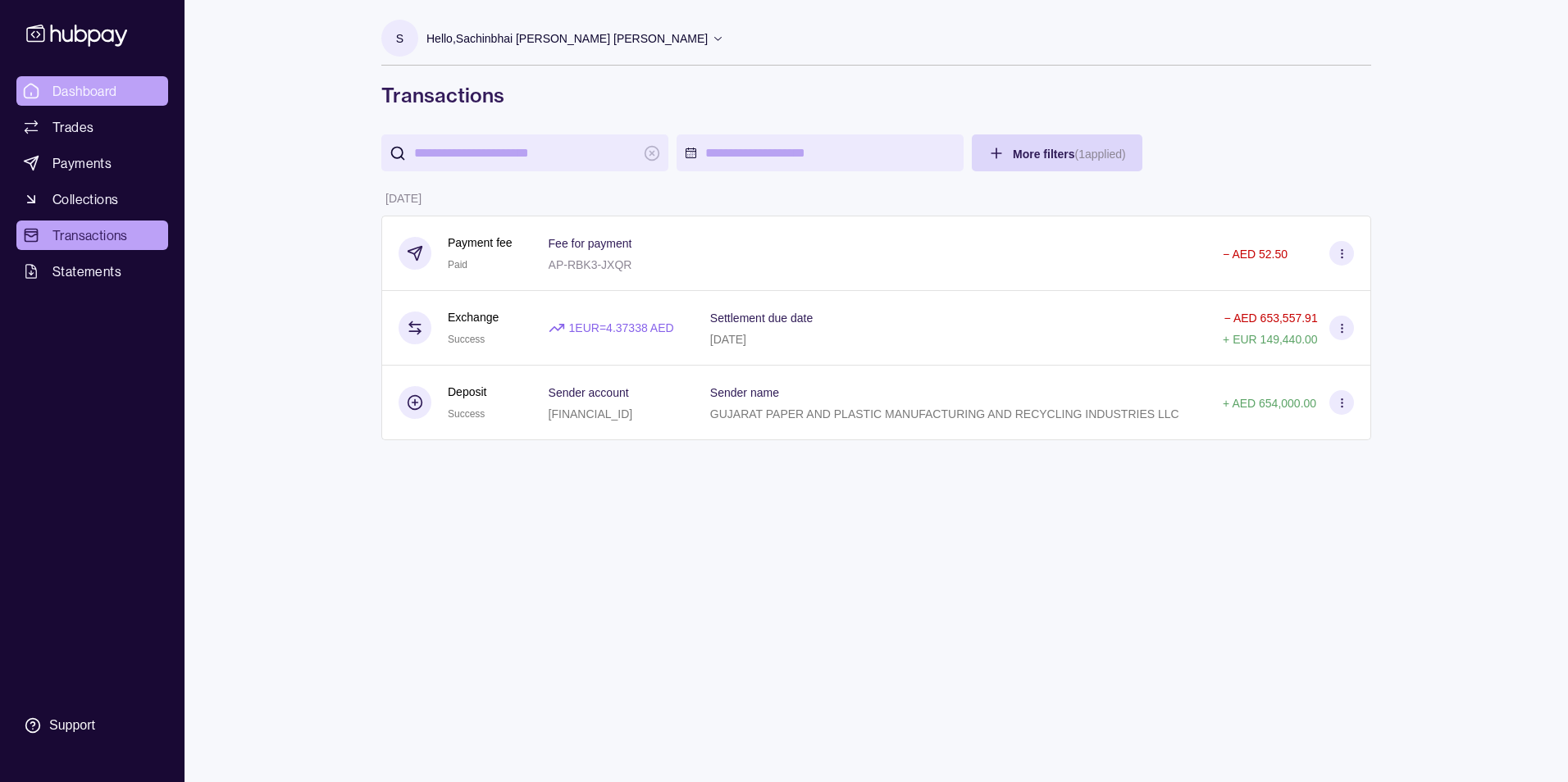
click at [104, 91] on span "Dashboard" at bounding box center [85, 91] width 65 height 20
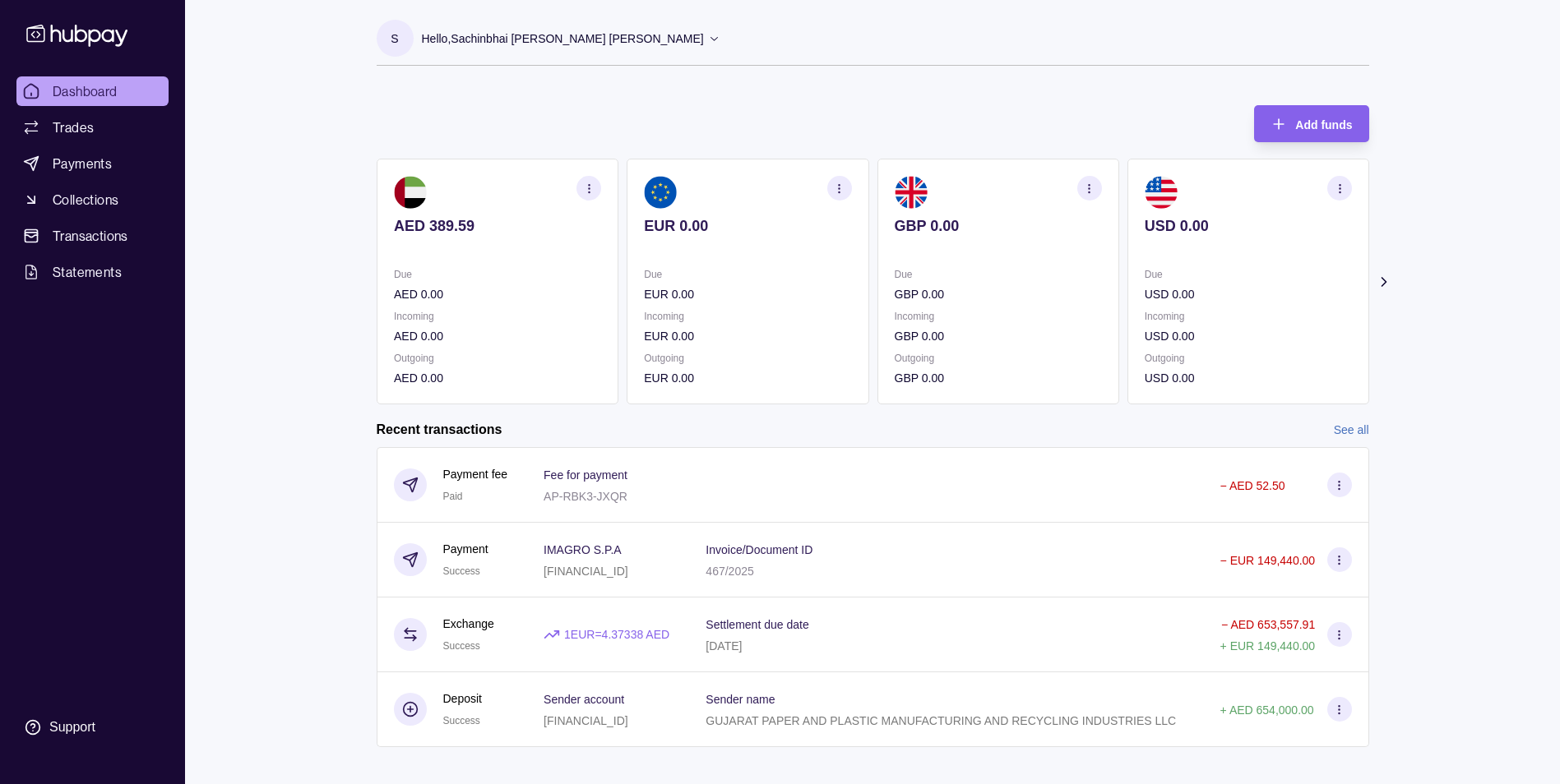
click at [834, 187] on icon "button" at bounding box center [839, 189] width 12 height 12
click at [726, 191] on link "View transactions" at bounding box center [718, 188] width 90 height 18
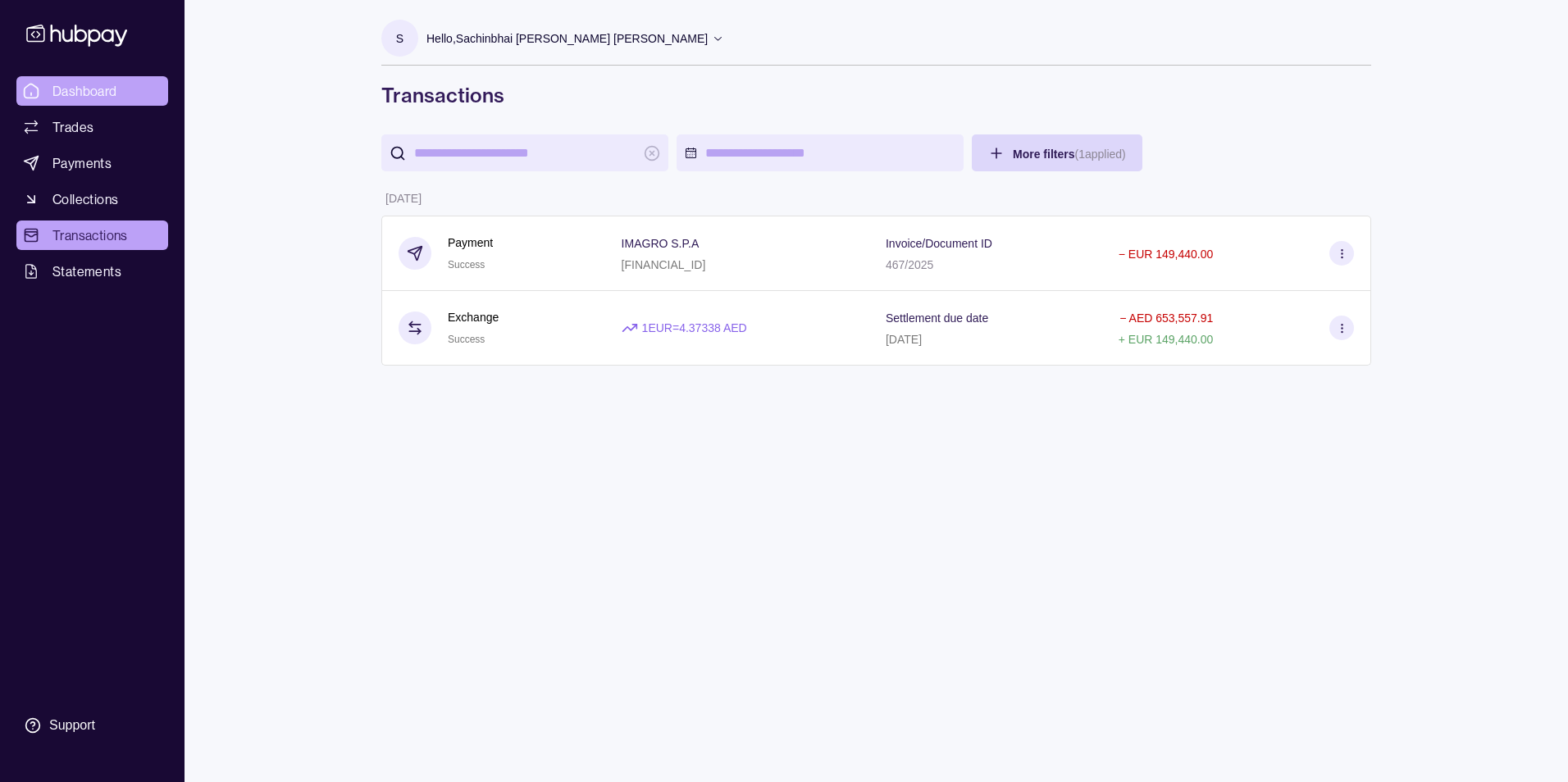
drag, startPoint x: 109, startPoint y: 81, endPoint x: 109, endPoint y: 91, distance: 10.0
click at [109, 81] on span "Dashboard" at bounding box center [85, 91] width 65 height 20
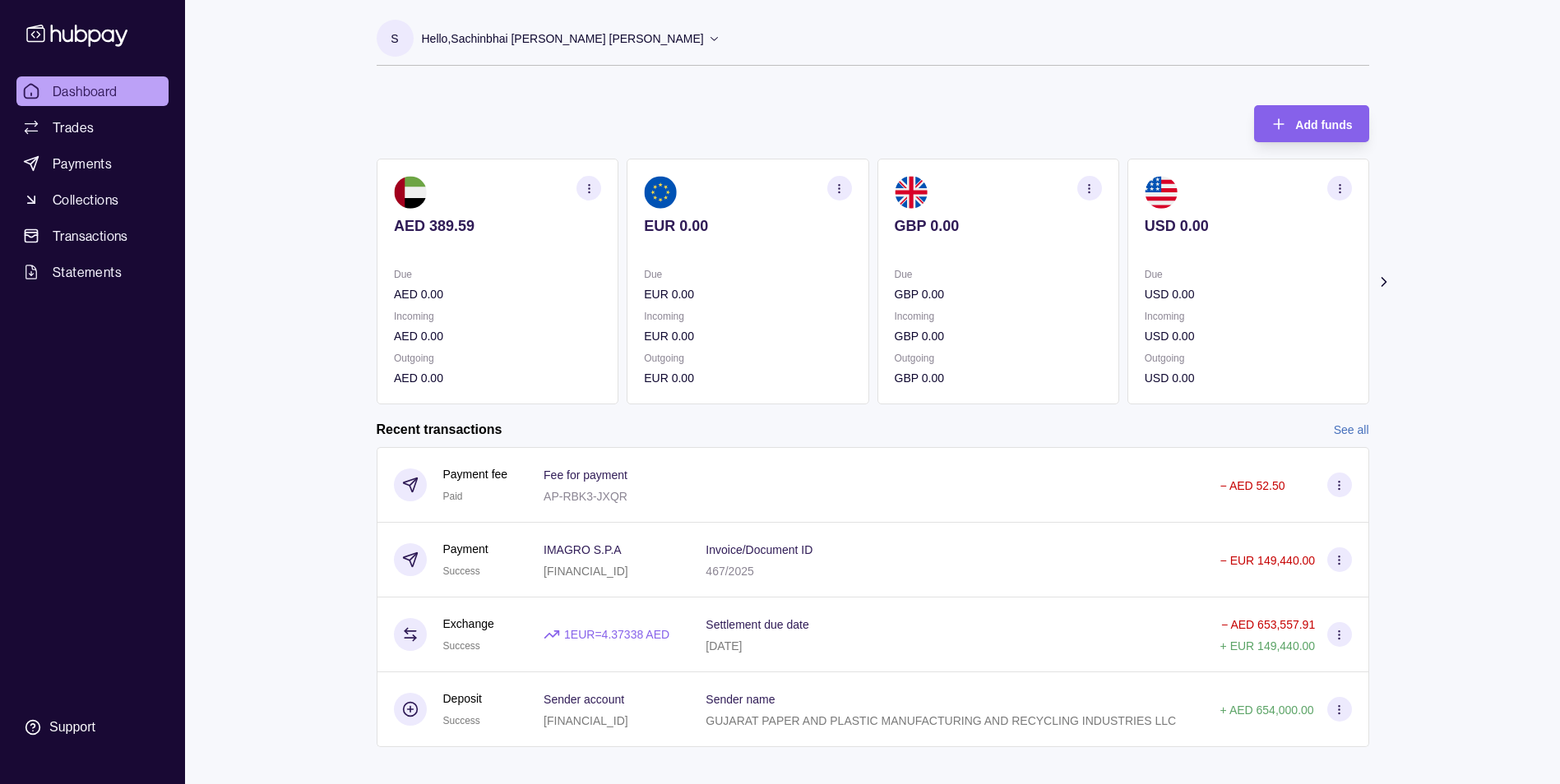
click at [527, 31] on p "Hello, Sachinbhai [PERSON_NAME] [PERSON_NAME]" at bounding box center [563, 39] width 282 height 18
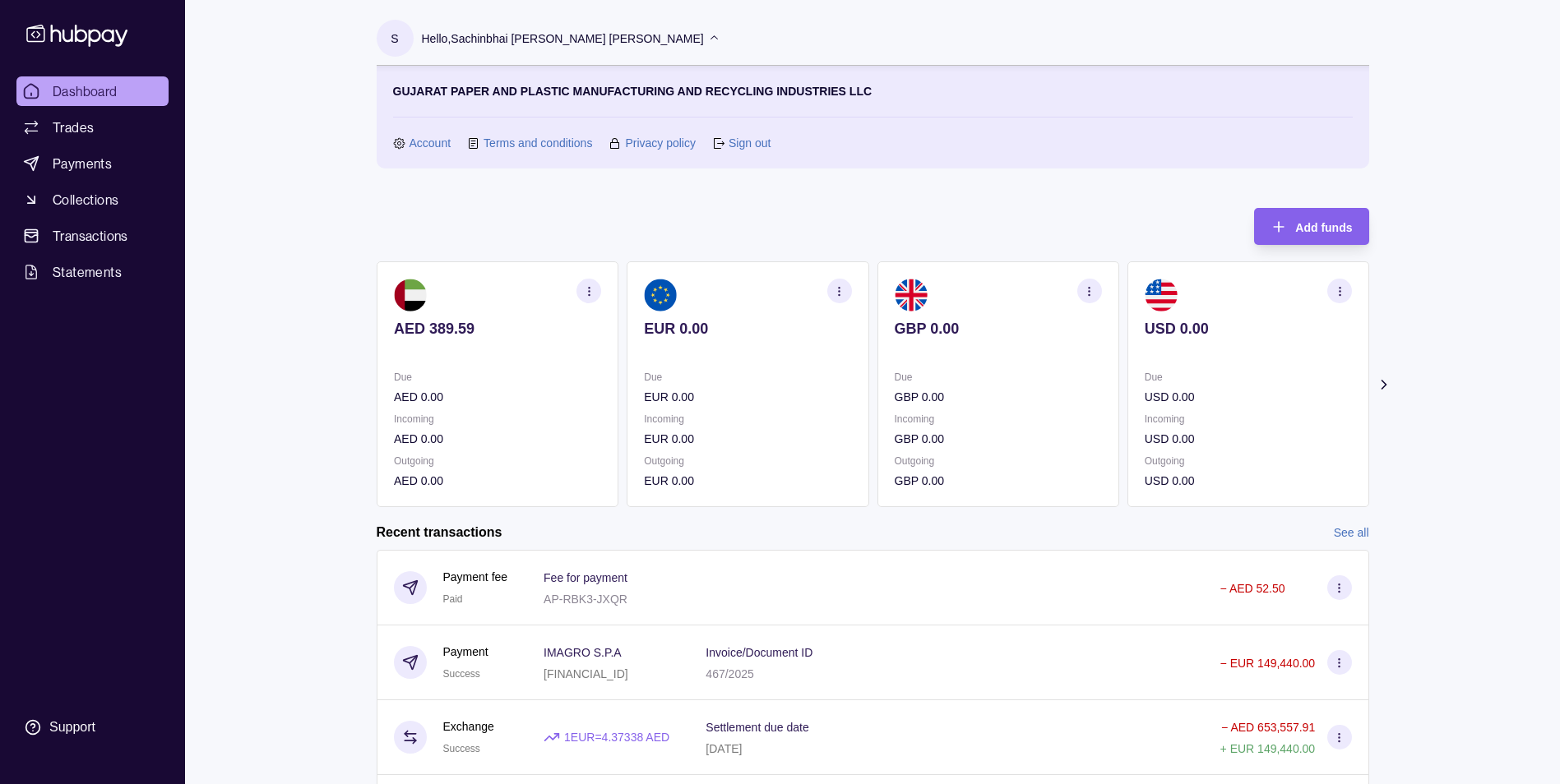
click at [761, 144] on link "Sign out" at bounding box center [750, 143] width 42 height 18
